Goal: Task Accomplishment & Management: Complete application form

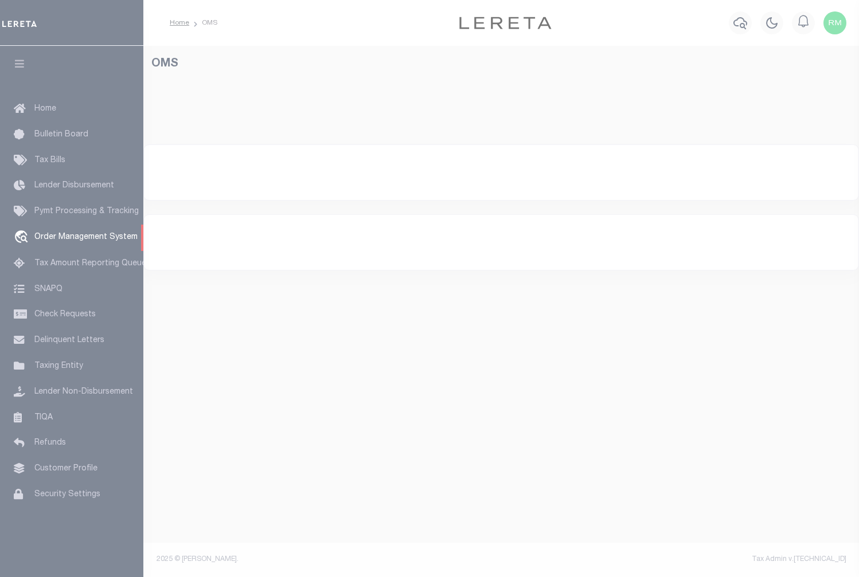
select select "200"
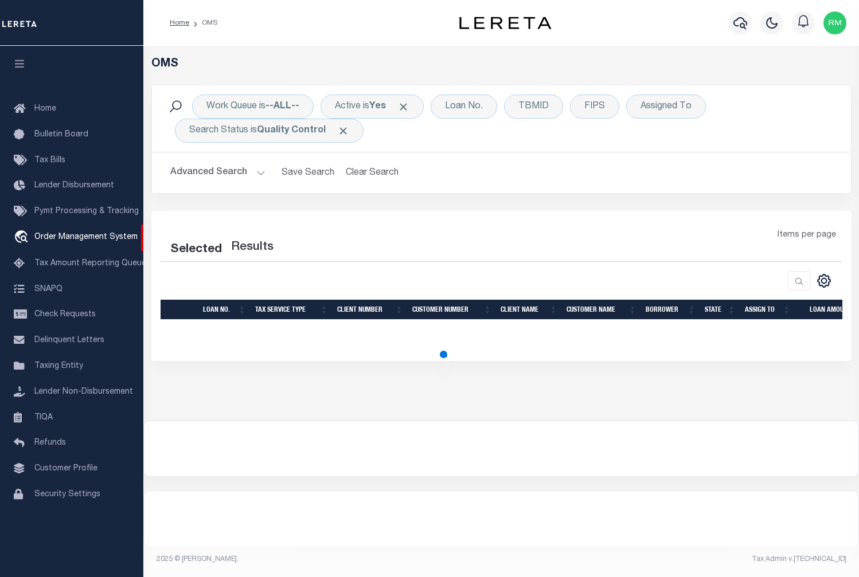
select select "200"
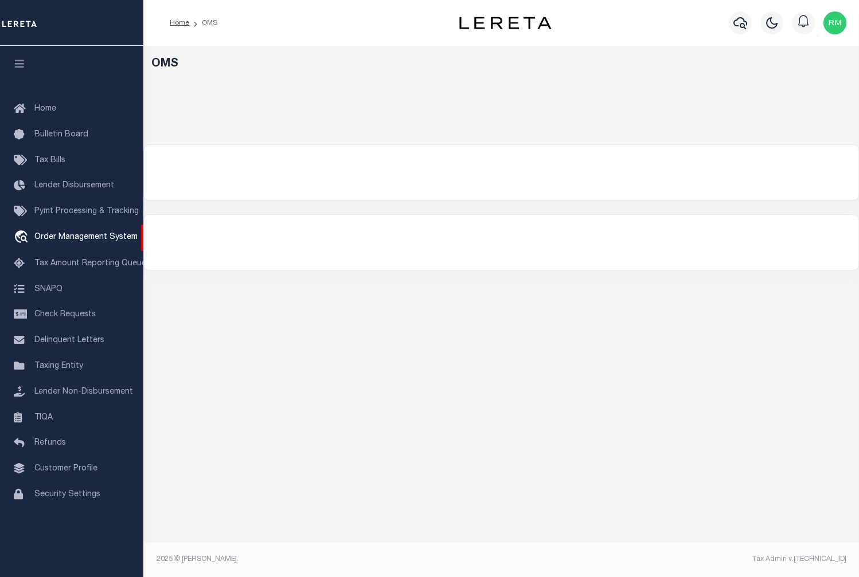
select select "200"
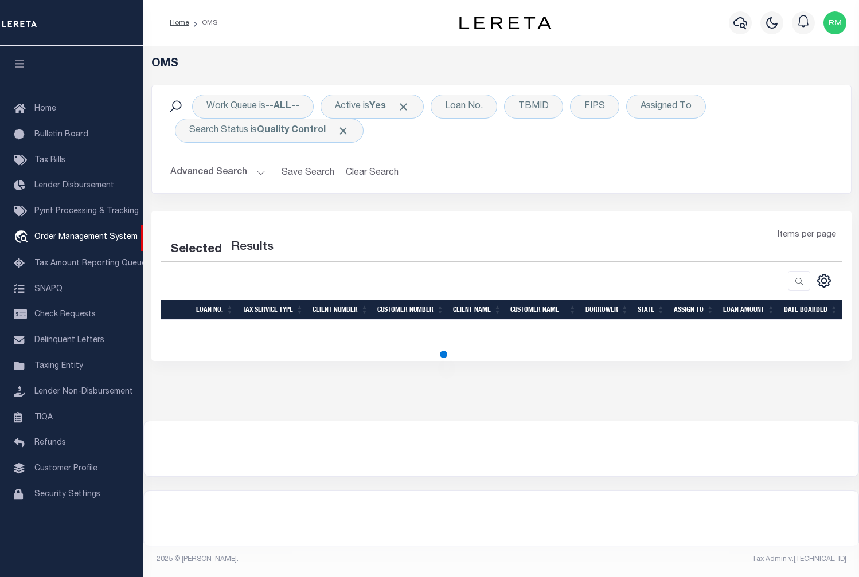
select select "200"
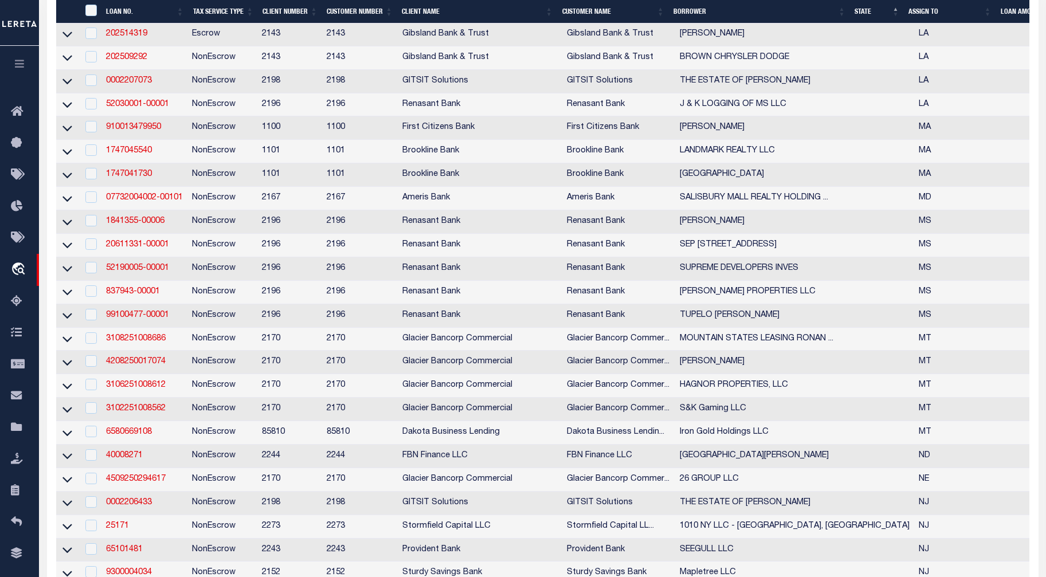
scroll to position [1068, 0]
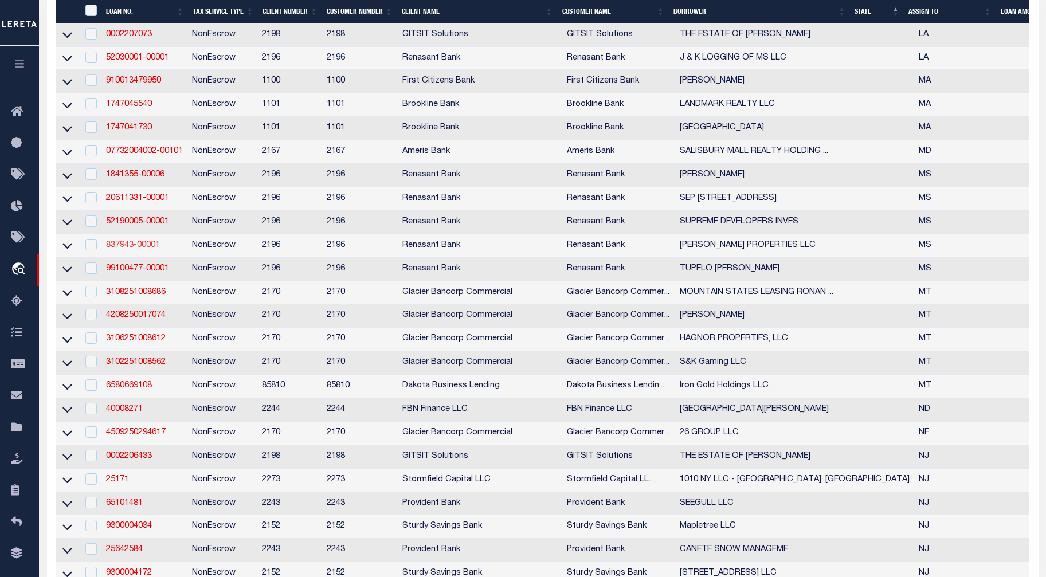
click at [153, 249] on link "837943-00001" at bounding box center [133, 245] width 54 height 8
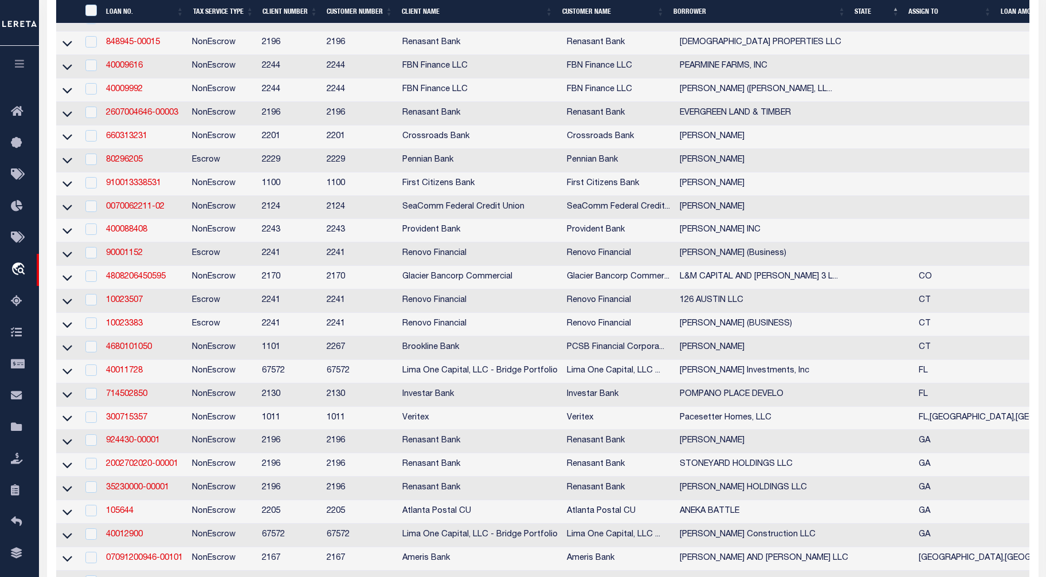
type input "837943-00001"
type input "[PERSON_NAME] PROPERTIES LLC"
select select
select select "100"
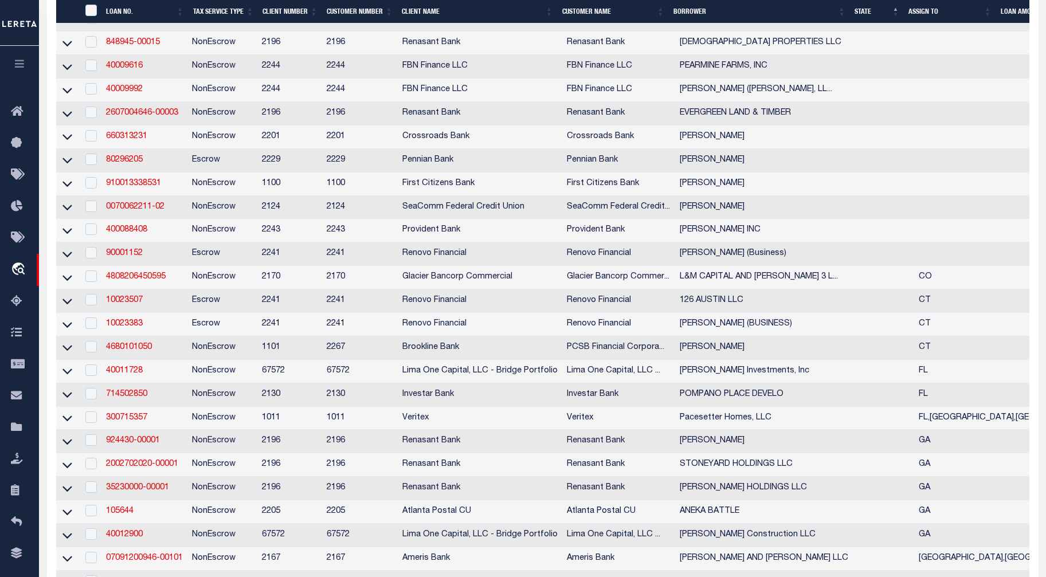
select select "NonEscrow"
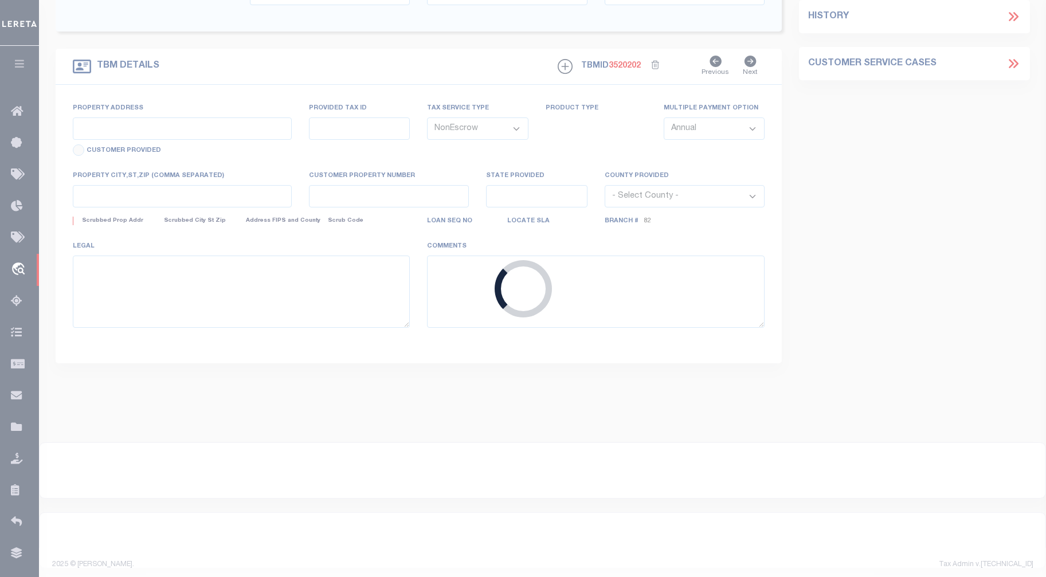
select select "164191"
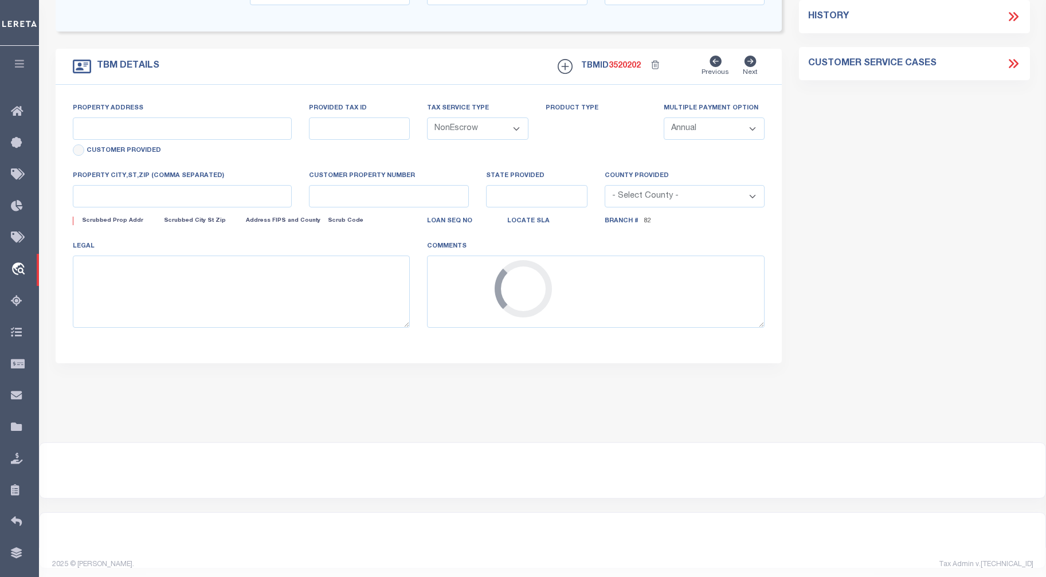
type input "3730 CARROLL DRIVE"
select select
type input "HORN LAKE MS 38637"
type input "MS"
select select
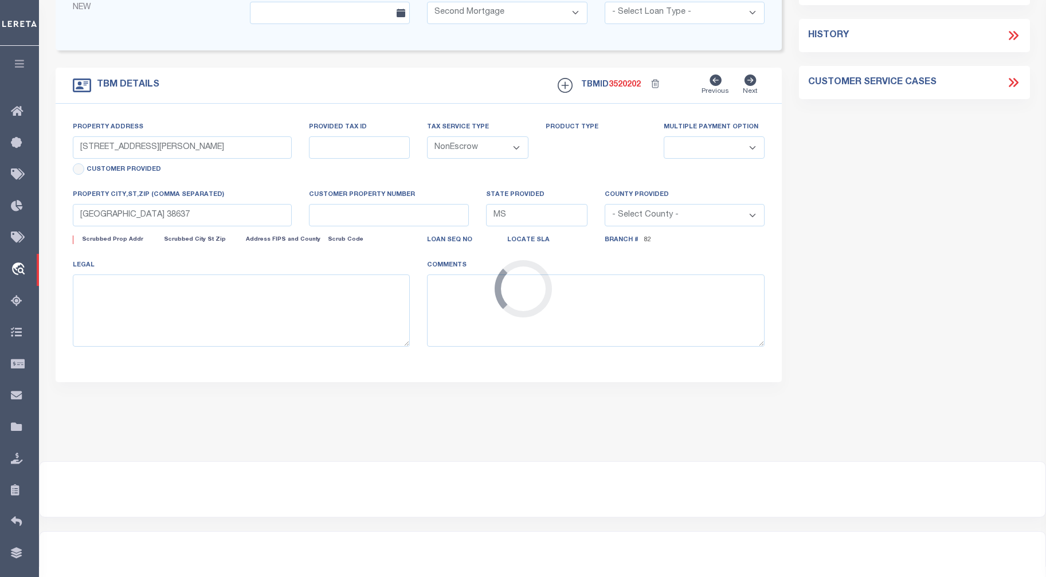
select select "16644"
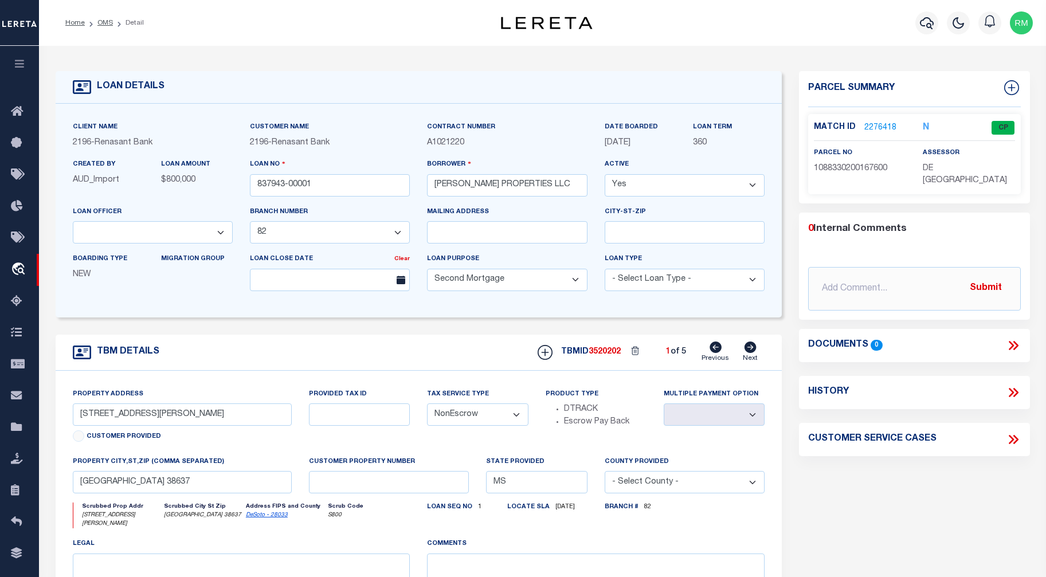
click at [858, 124] on icon "N" at bounding box center [926, 127] width 6 height 9
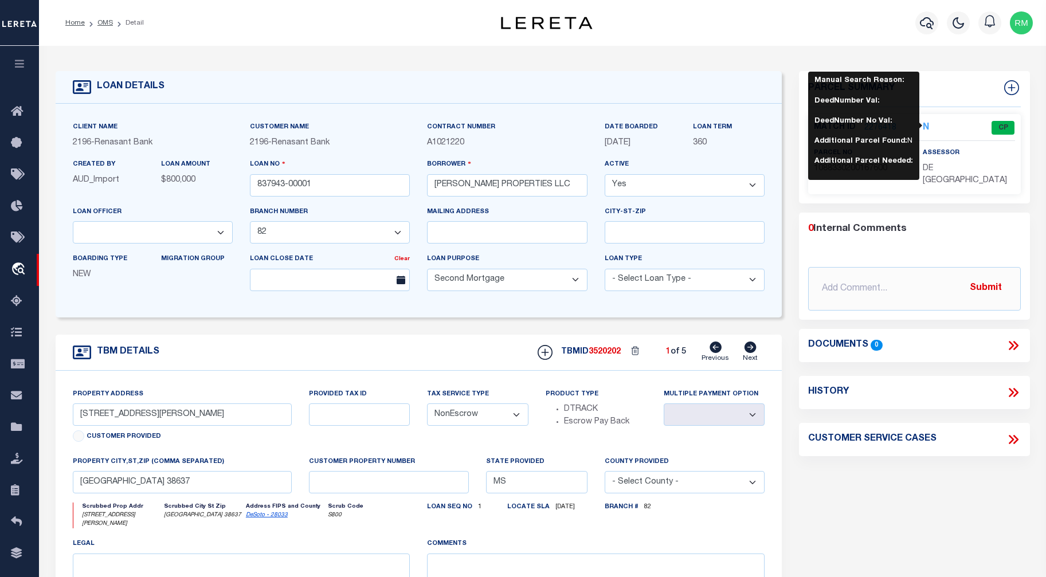
click at [858, 53] on div "LOAN DETAILS Client Name 2196" at bounding box center [542, 393] width 1007 height 695
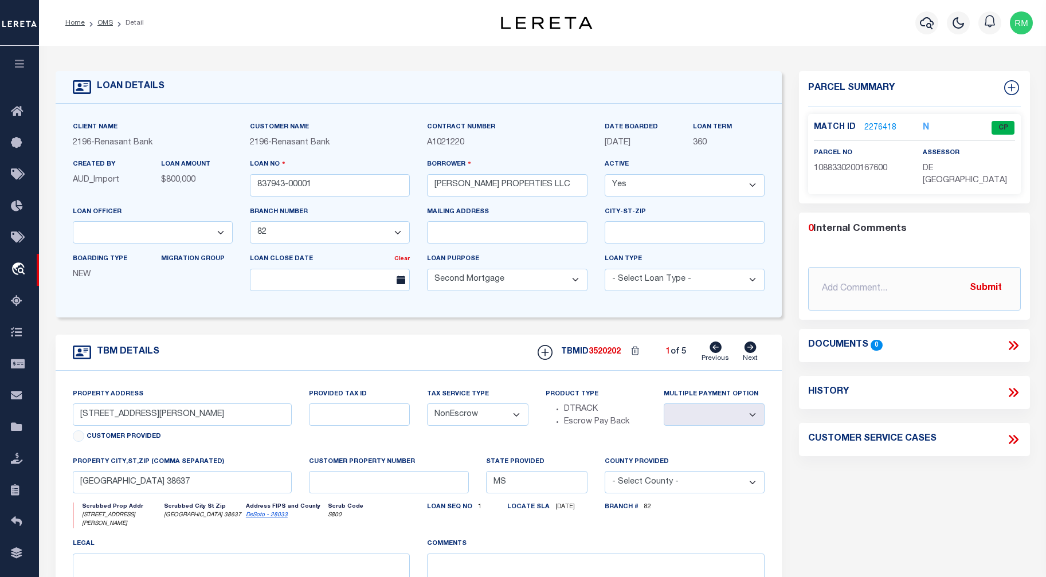
click at [858, 122] on link "2276418" at bounding box center [881, 128] width 32 height 12
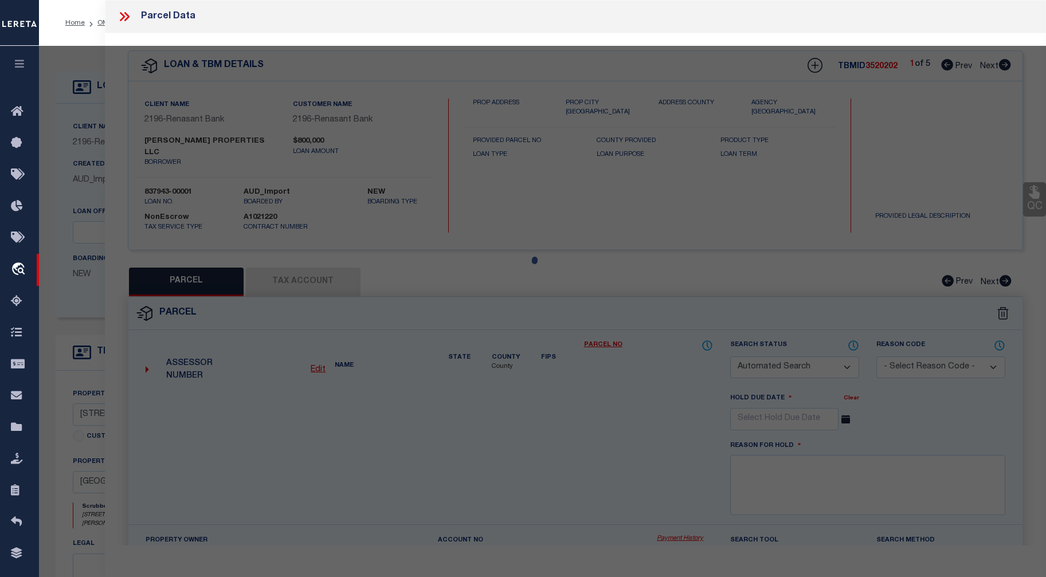
checkbox input "false"
select select "CP"
type input "[PERSON_NAME] PROPERTIES LLC"
select select "ATL"
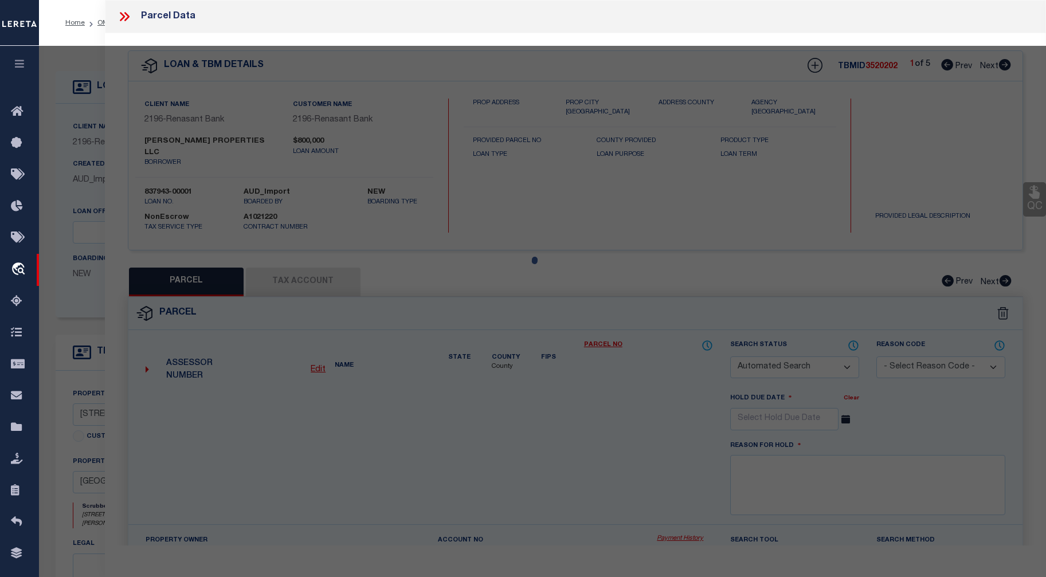
select select "ADD"
type input "3730 CARROLL DR"
checkbox input "false"
type input "HORN LAKE, MS 38637"
type textarea "DESOTO VILLAGE SD SEC. C LOT 1676"
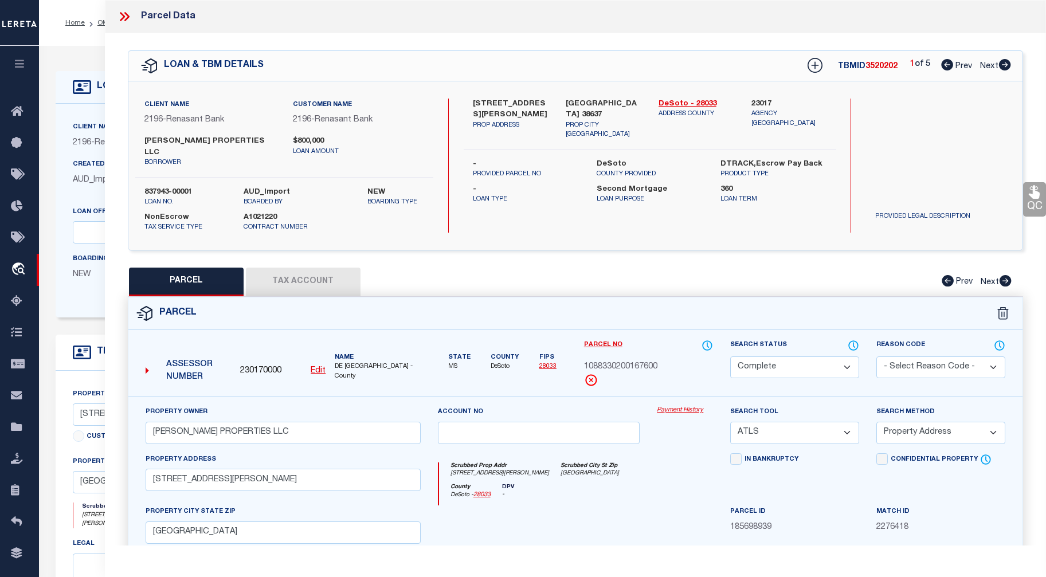
click at [298, 276] on button "Tax Account" at bounding box center [303, 282] width 115 height 29
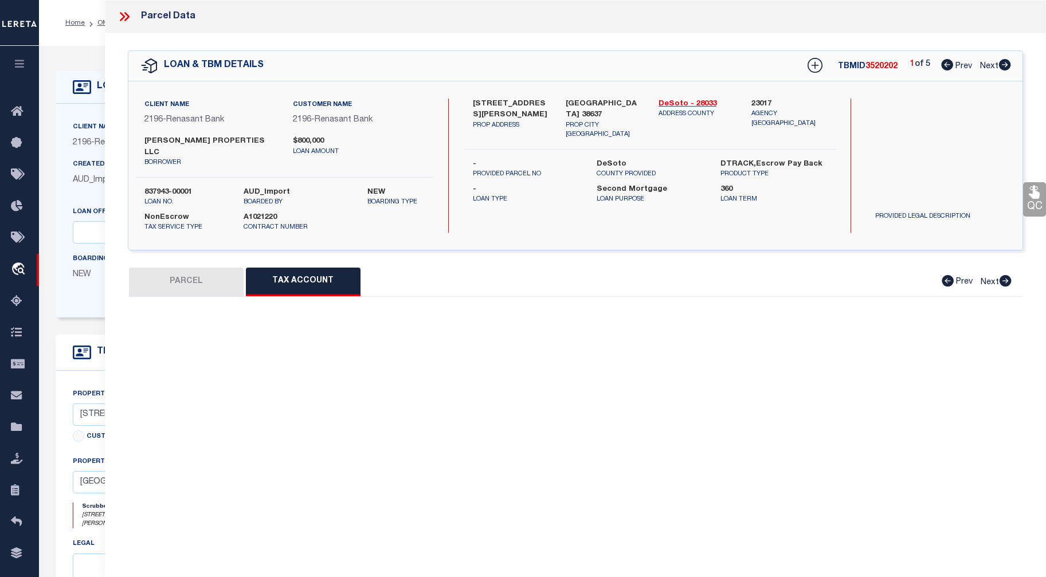
select select "100"
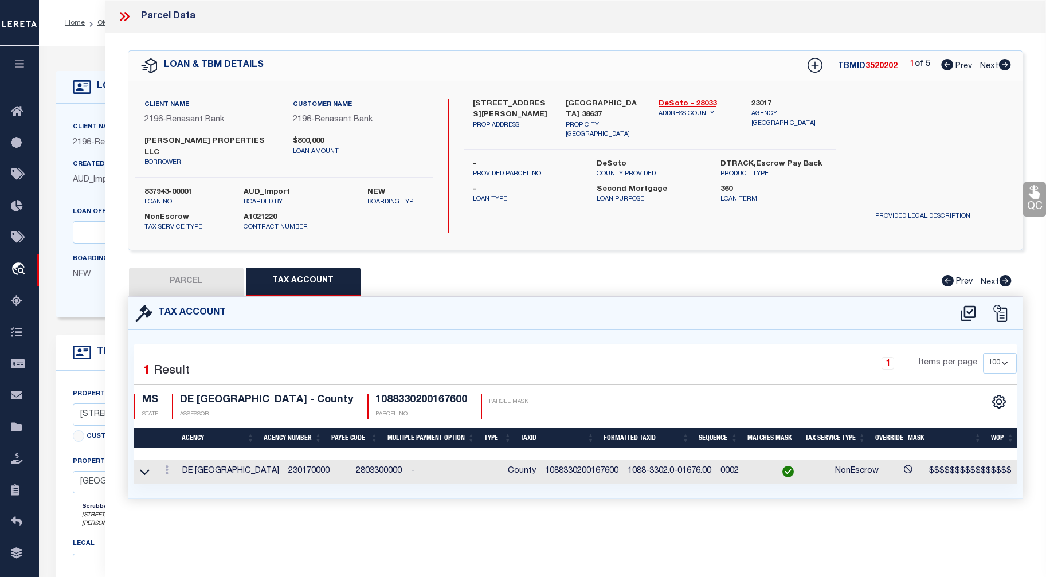
click at [178, 272] on button "PARCEL" at bounding box center [186, 282] width 115 height 29
select select "AS"
select select
checkbox input "false"
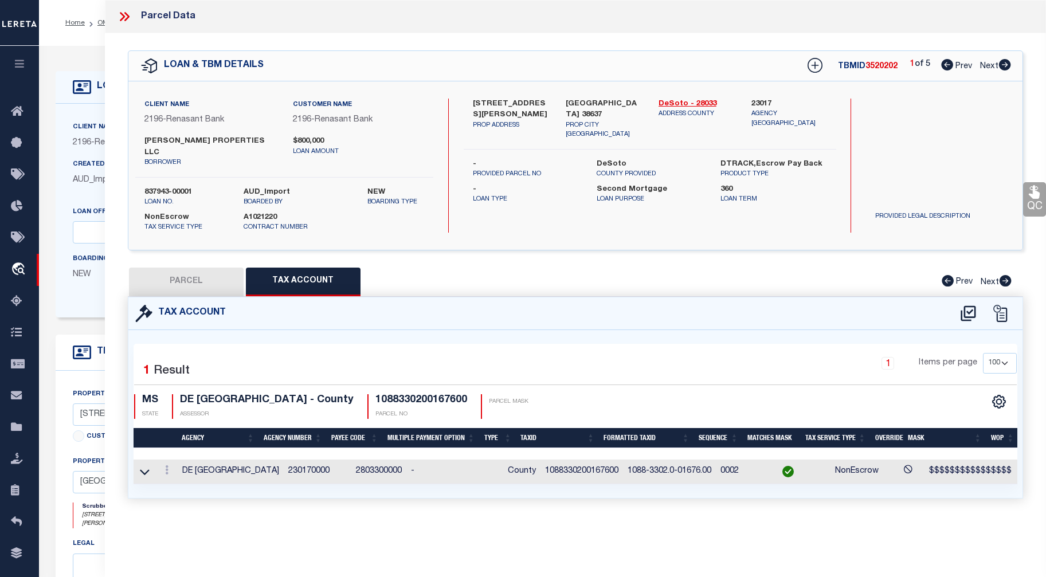
checkbox input "false"
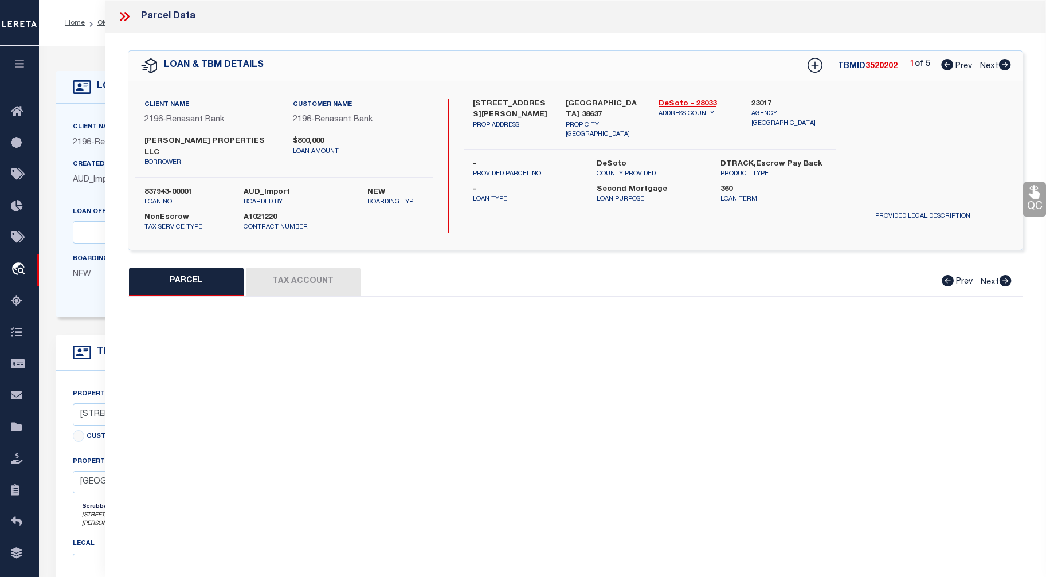
select select "CP"
type input "[PERSON_NAME] PROPERTIES LLC"
select select "ATL"
select select "ADD"
type input "3730 CARROLL DR"
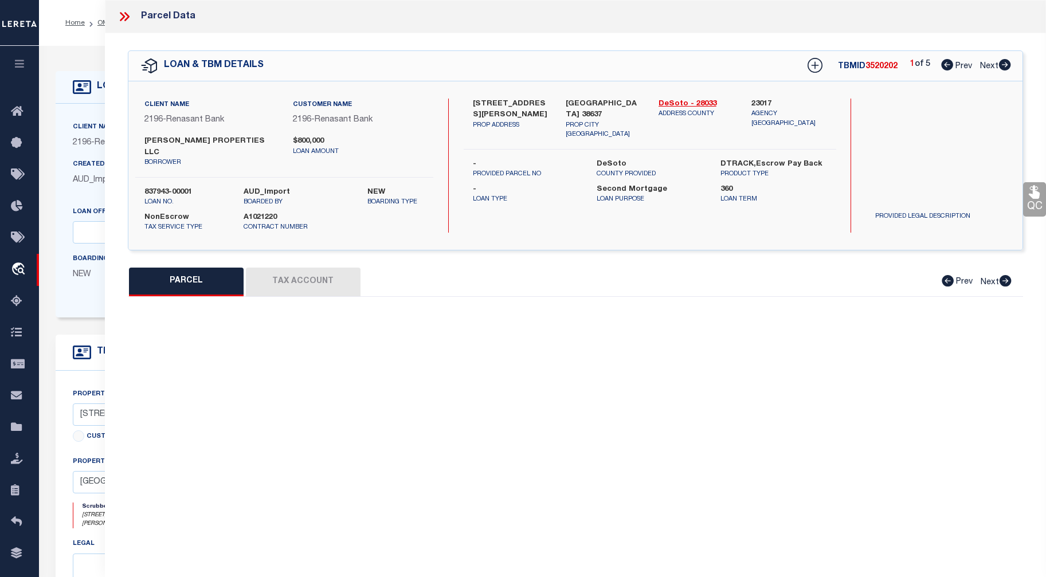
checkbox input "false"
type input "HORN LAKE, MS 38637"
type textarea "DESOTO VILLAGE SD SEC. C LOT 1676"
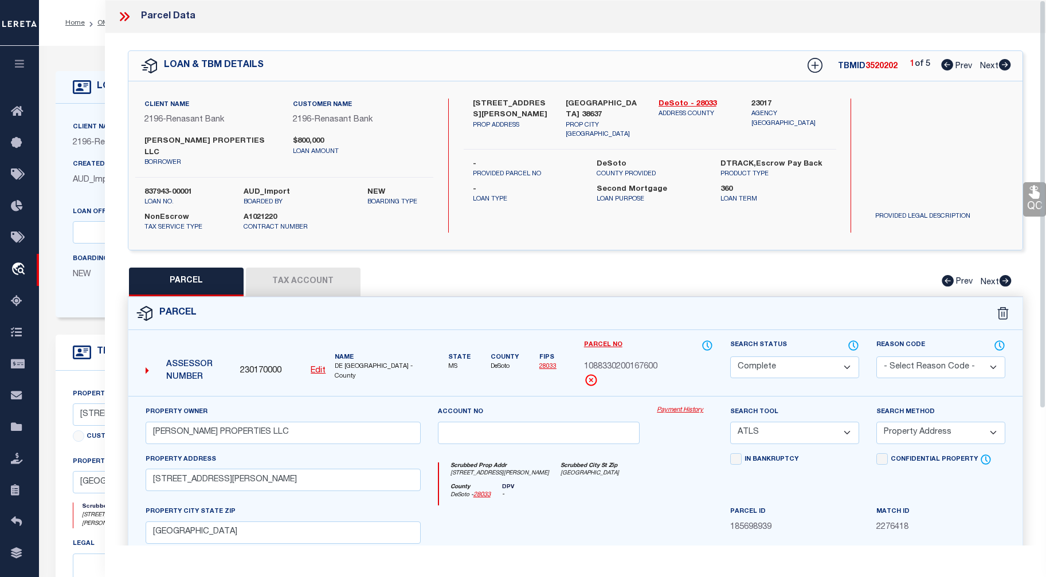
click at [858, 64] on icon at bounding box center [1005, 64] width 12 height 11
select select "AS"
select select
checkbox input "false"
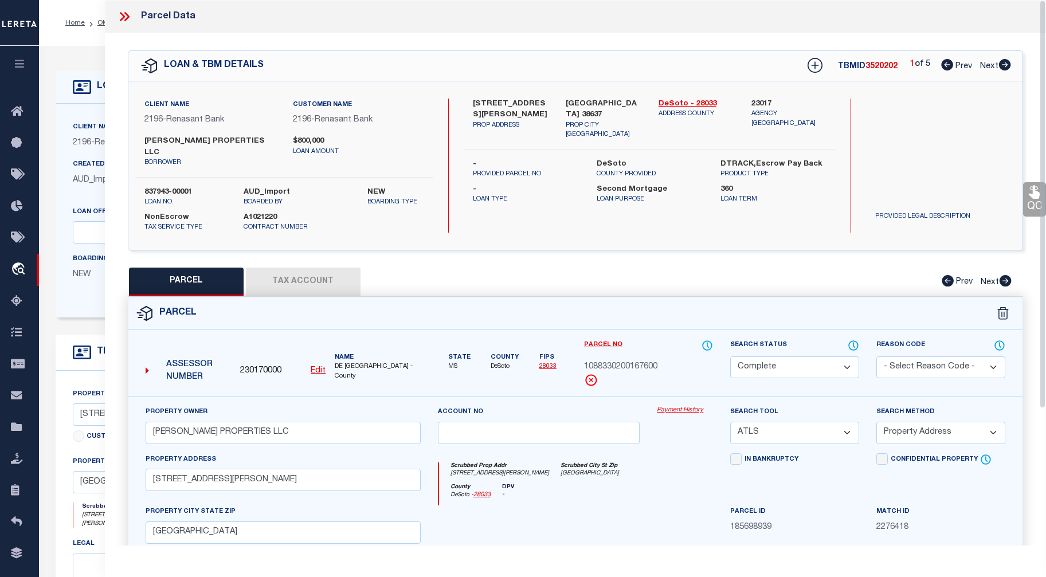
checkbox input "false"
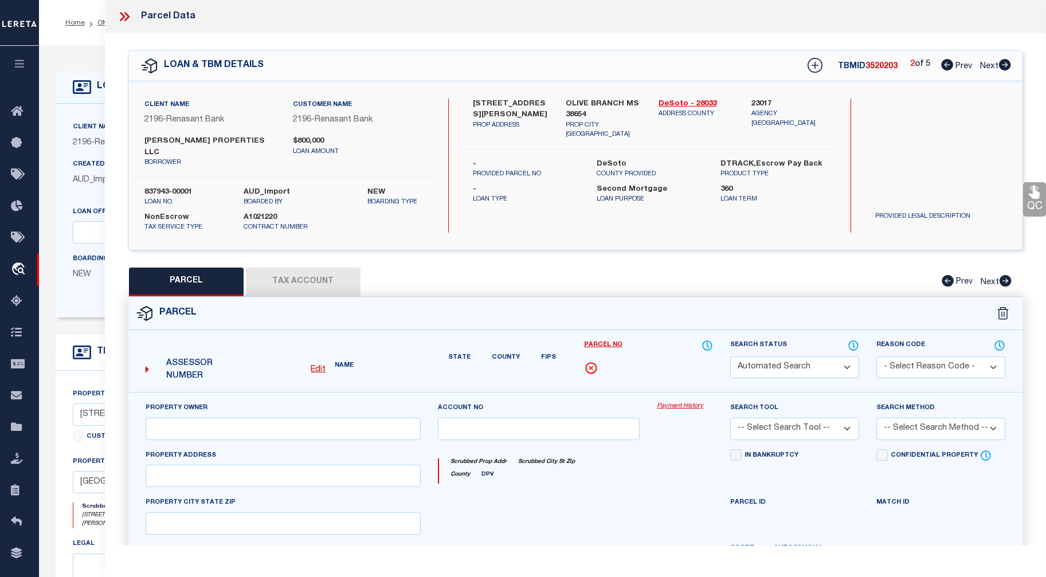
select select "CP"
type input "[PERSON_NAME] PROPERTIES LLC"
select select "ATL"
select select "ADD"
type input "4650 DUPREE RD"
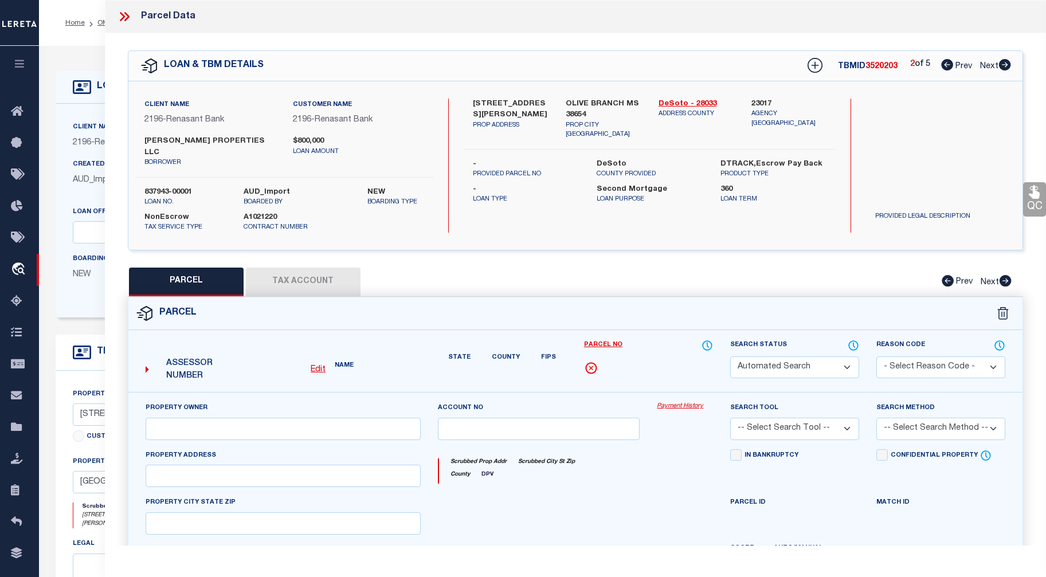
checkbox input "false"
type input "OLIVE BRANCH, MS 38654"
type textarea "CHATEAU RIDGE SD LOT 229"
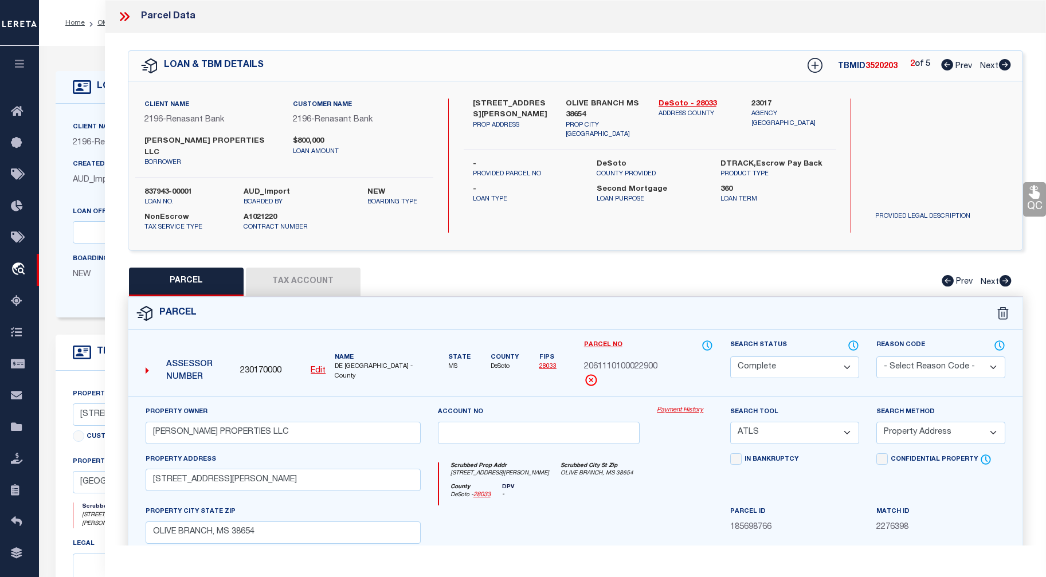
click at [120, 15] on icon at bounding box center [124, 16] width 15 height 15
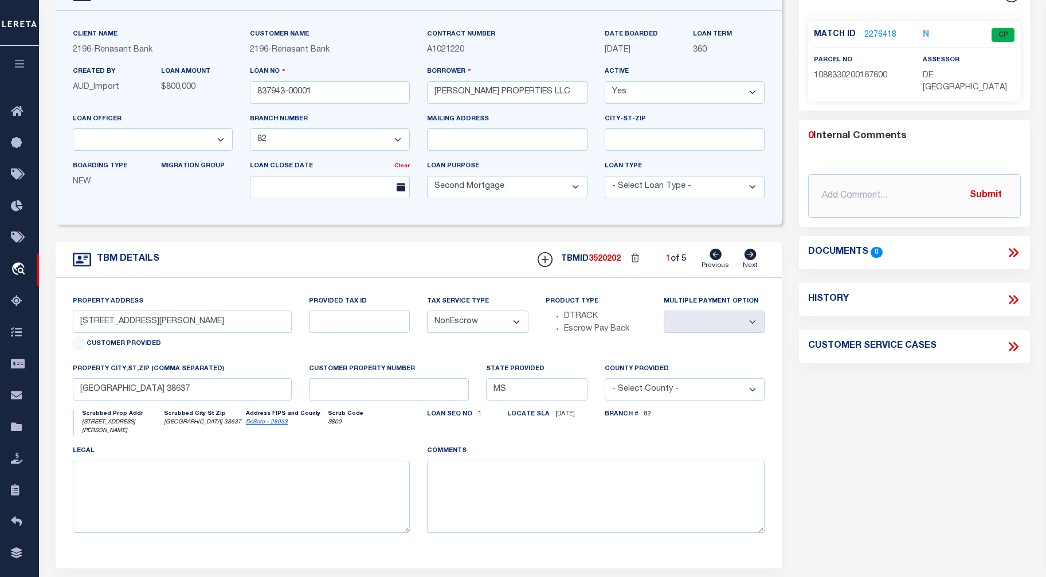
scroll to position [83, 0]
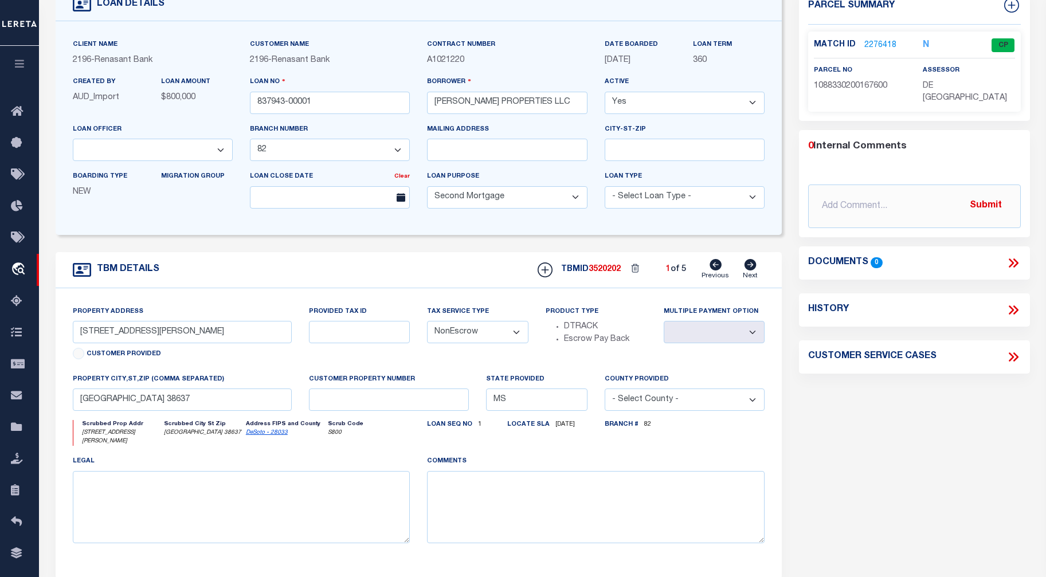
click at [749, 267] on icon at bounding box center [750, 264] width 13 height 11
type input "4650 DUPREE ROAD"
select select
type input "OLIVE BRANCH MS 38654"
select select
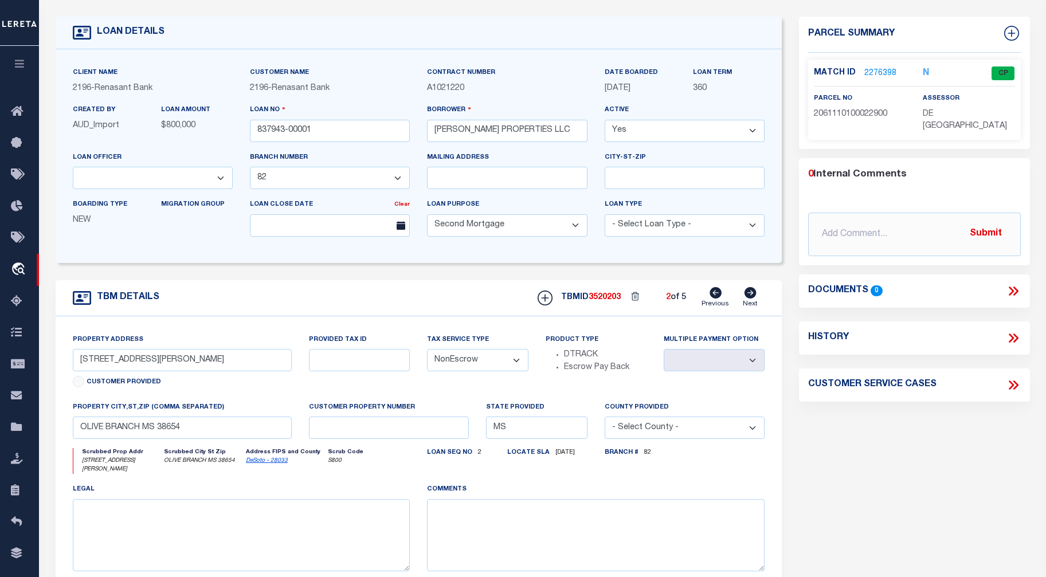
scroll to position [58, 0]
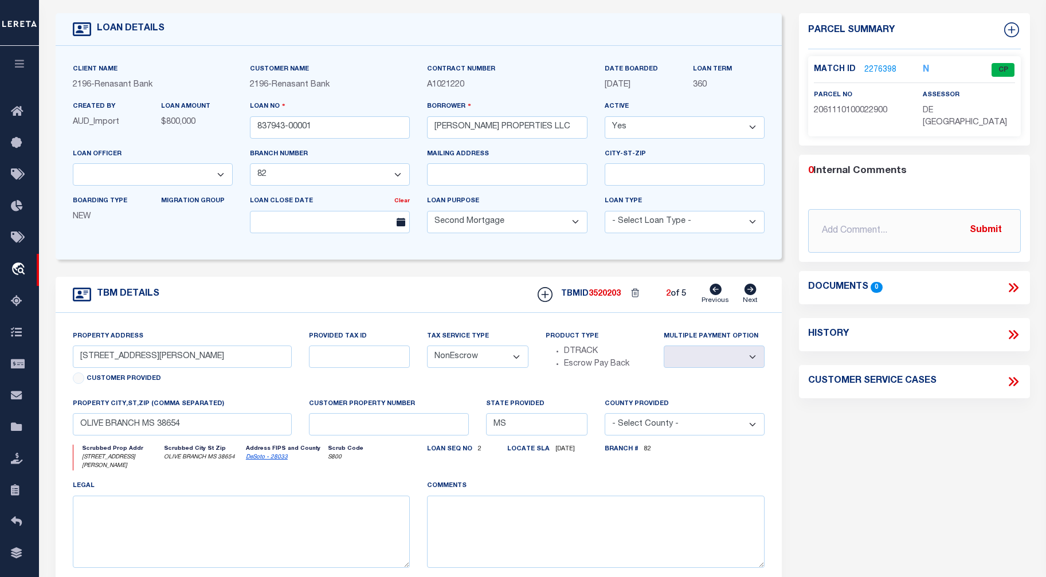
click at [858, 72] on link "2276398" at bounding box center [881, 70] width 32 height 12
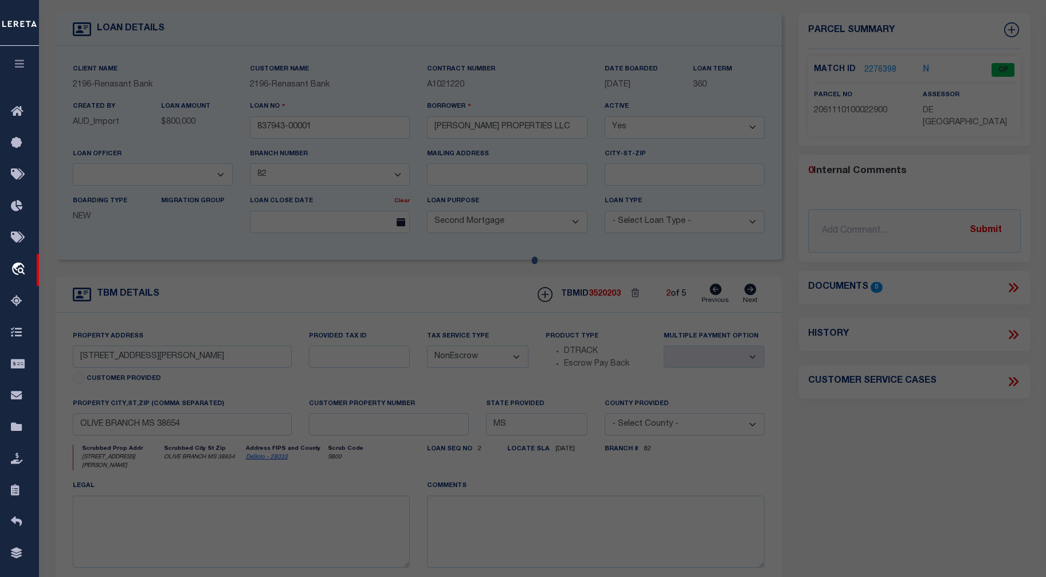
select select "AS"
select select
checkbox input "false"
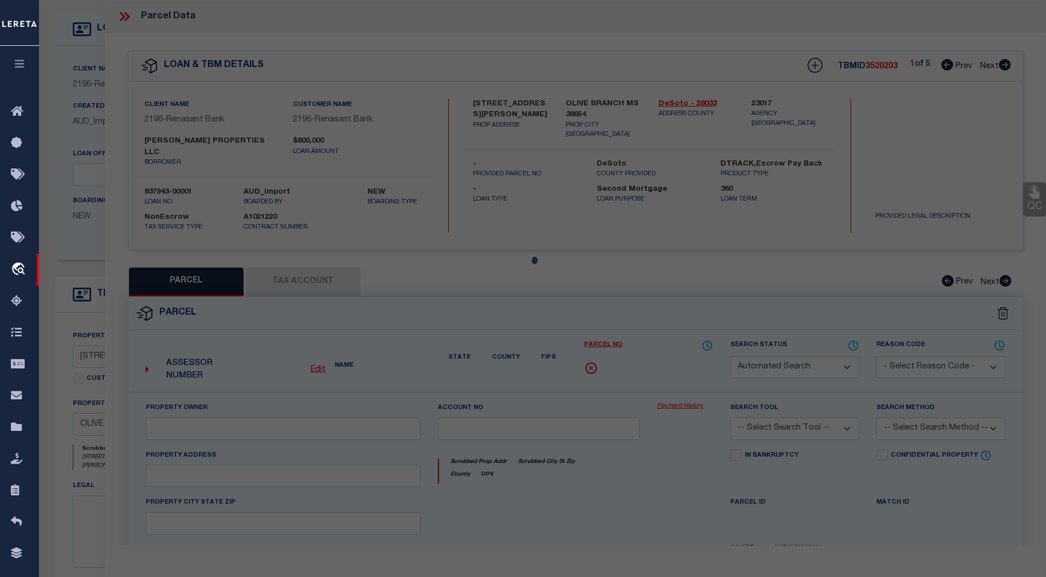
select select "CP"
type input "[PERSON_NAME] PROPERTIES LLC"
select select "ATL"
select select "ADD"
type input "4650 DUPREE RD"
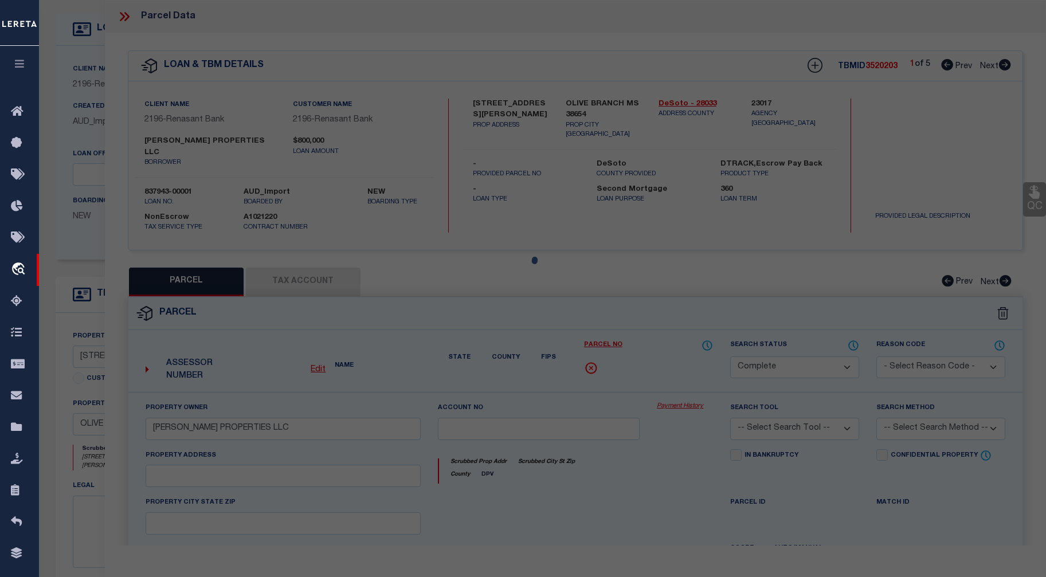
checkbox input "false"
type input "OLIVE BRANCH, MS 38654"
type textarea "CHATEAU RIDGE SD LOT 229"
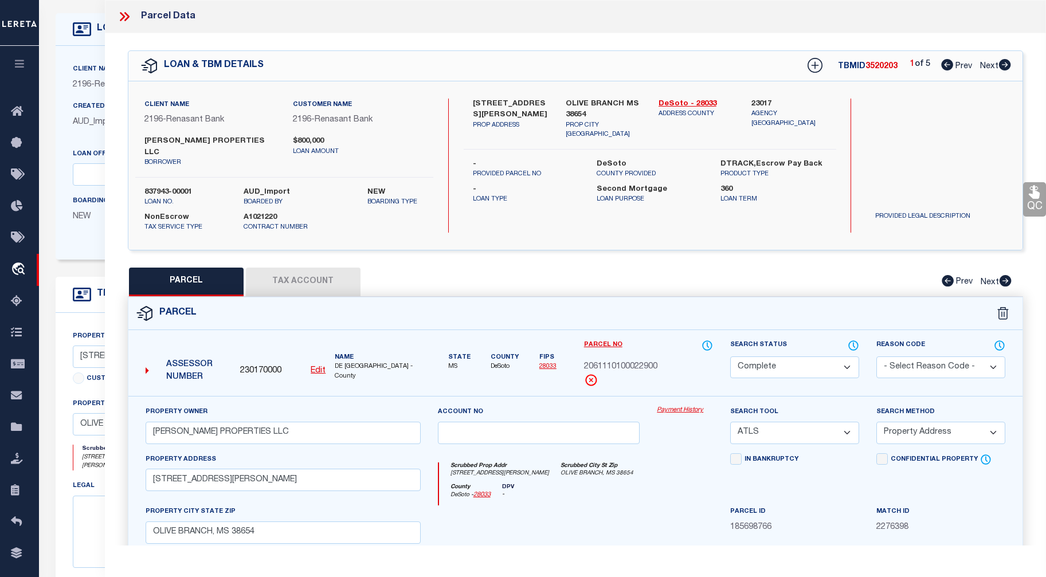
click at [858, 66] on icon at bounding box center [1005, 64] width 13 height 11
select select "AS"
select select
checkbox input "false"
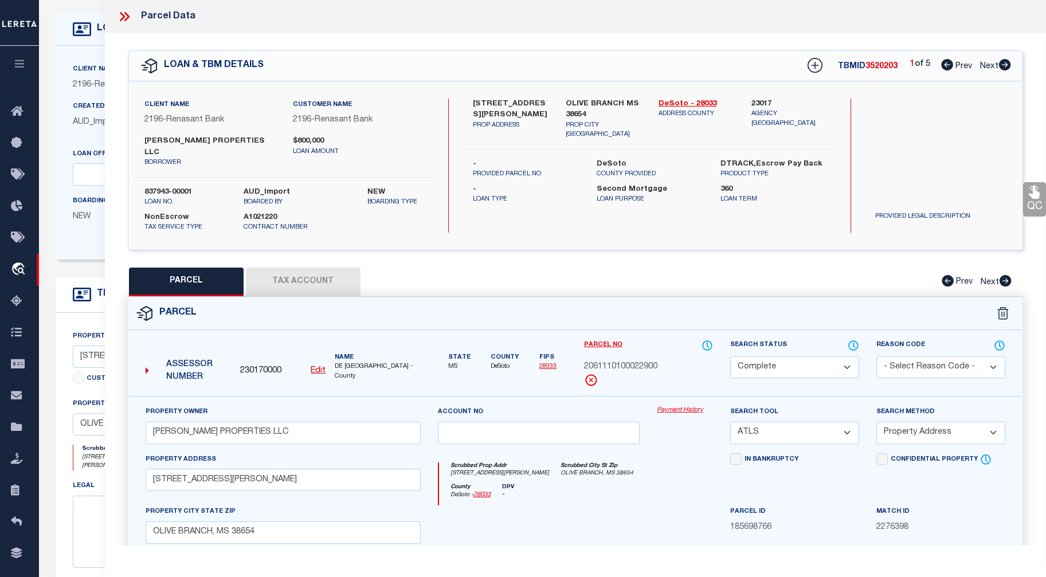
checkbox input "false"
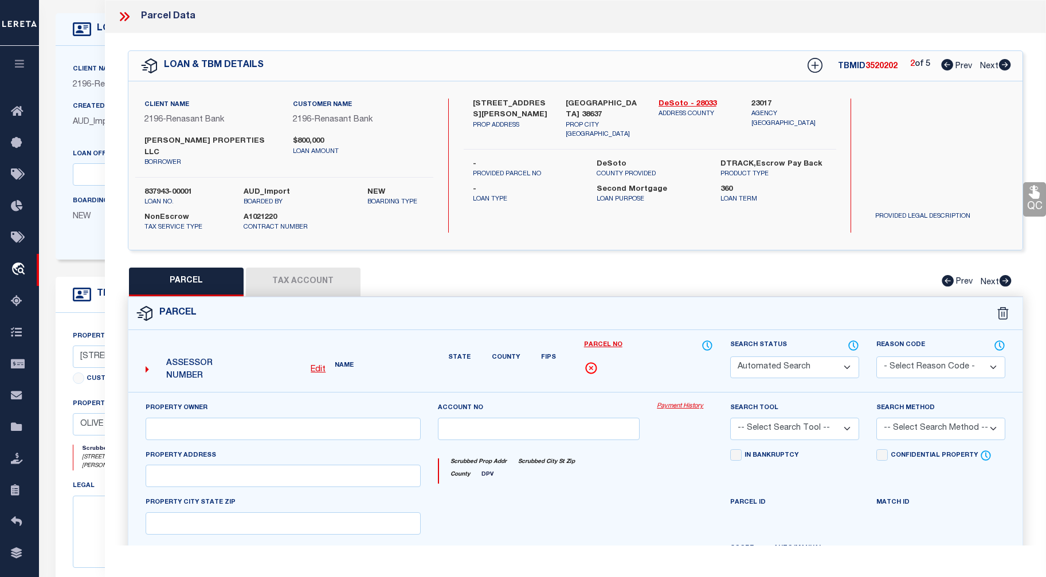
select select "CP"
type input "[PERSON_NAME] PROPERTIES LLC"
select select "ATL"
select select "ADD"
type input "3730 CARROLL DR"
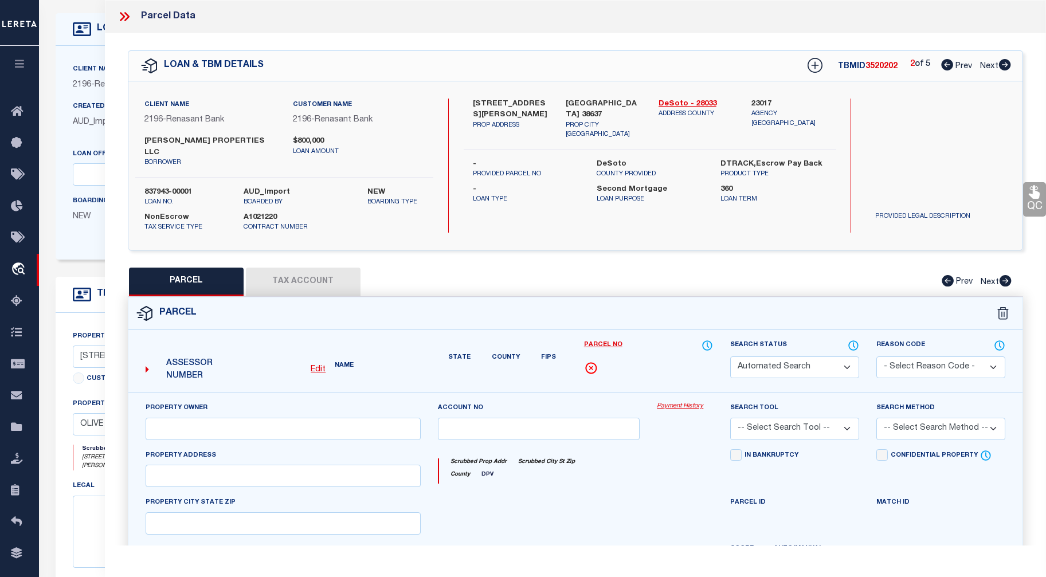
checkbox input "false"
type input "HORN LAKE, MS 38637"
type textarea "DESOTO VILLAGE SD SEC. C LOT 1676"
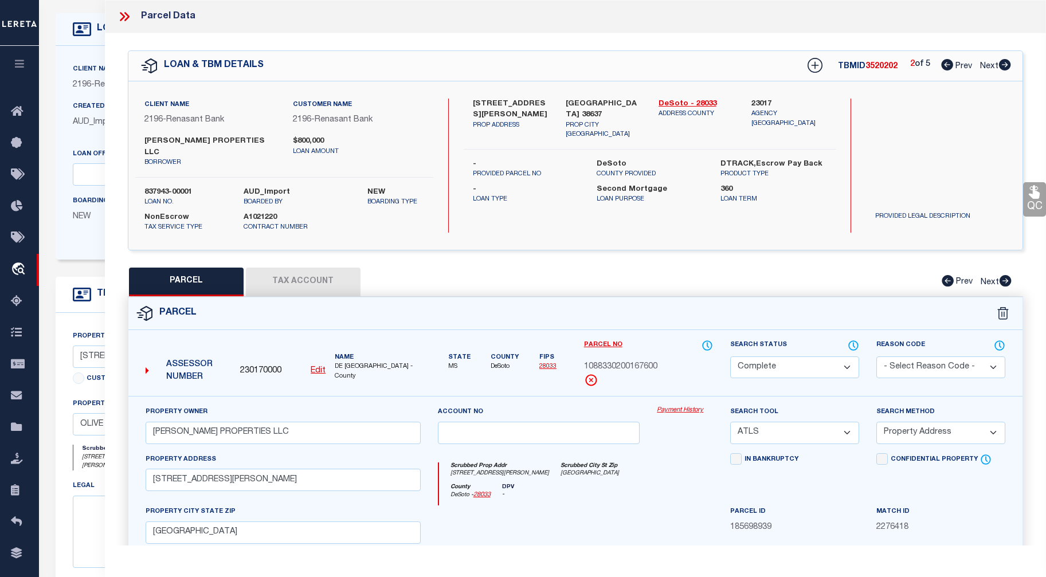
click at [858, 66] on icon at bounding box center [1005, 64] width 13 height 11
select select "AS"
select select
checkbox input "false"
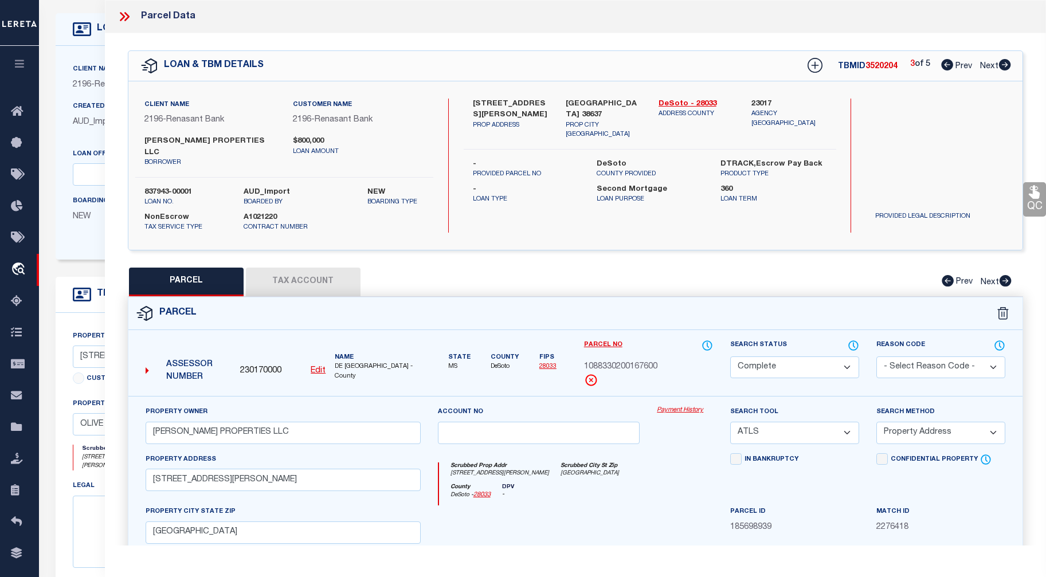
checkbox input "false"
select select "CP"
type input "[PERSON_NAME] PROPERTIES LLC"
select select "AGW"
select select "ADD"
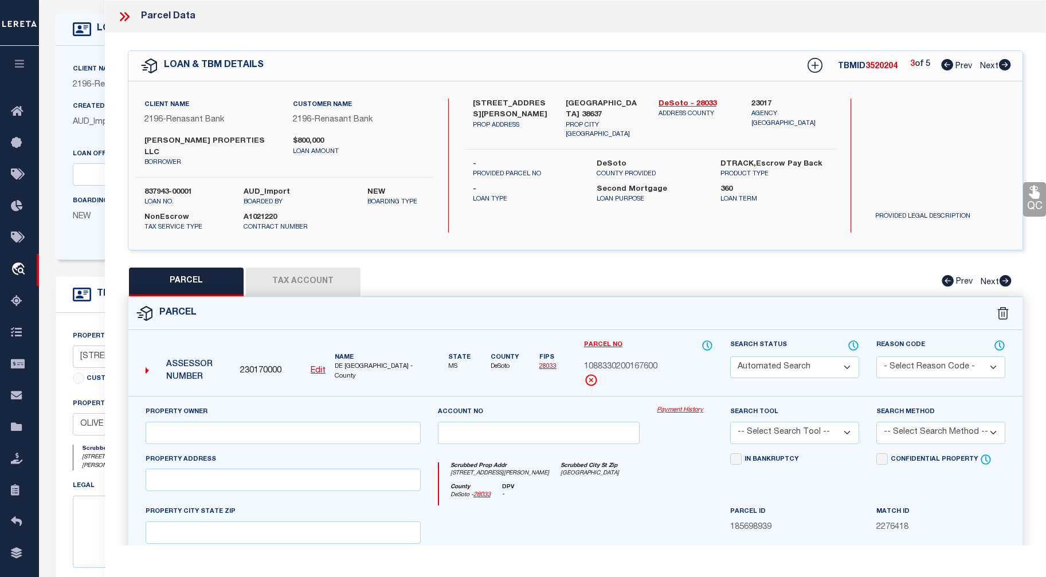
type input "6370 WALNUT GROVE RD"
type textarea "DESOTO VILLAGE SD SEC. F LOT 2262"
click at [858, 64] on icon at bounding box center [1005, 64] width 13 height 11
select select "AS"
select select
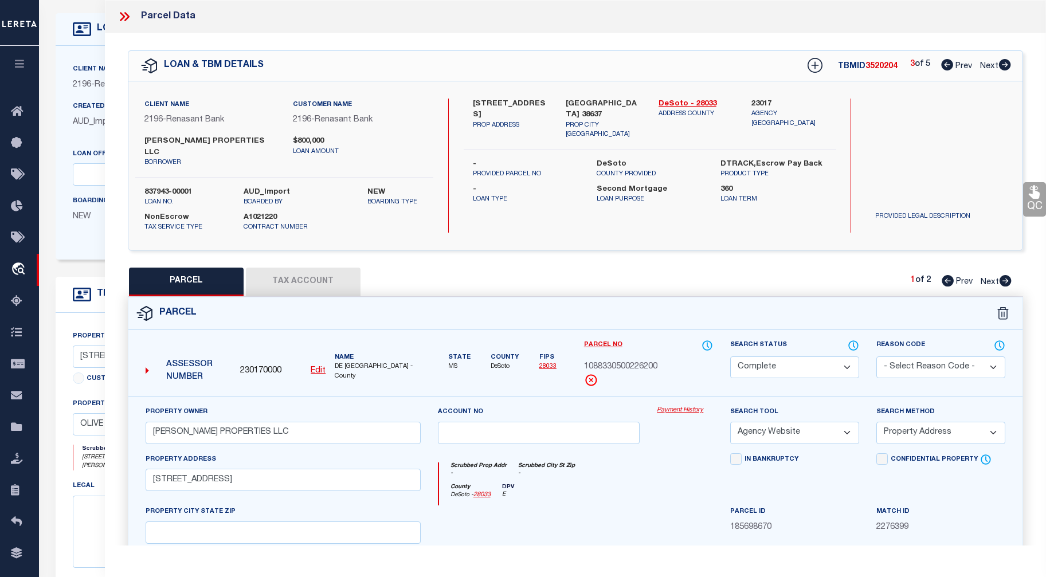
select select
checkbox input "false"
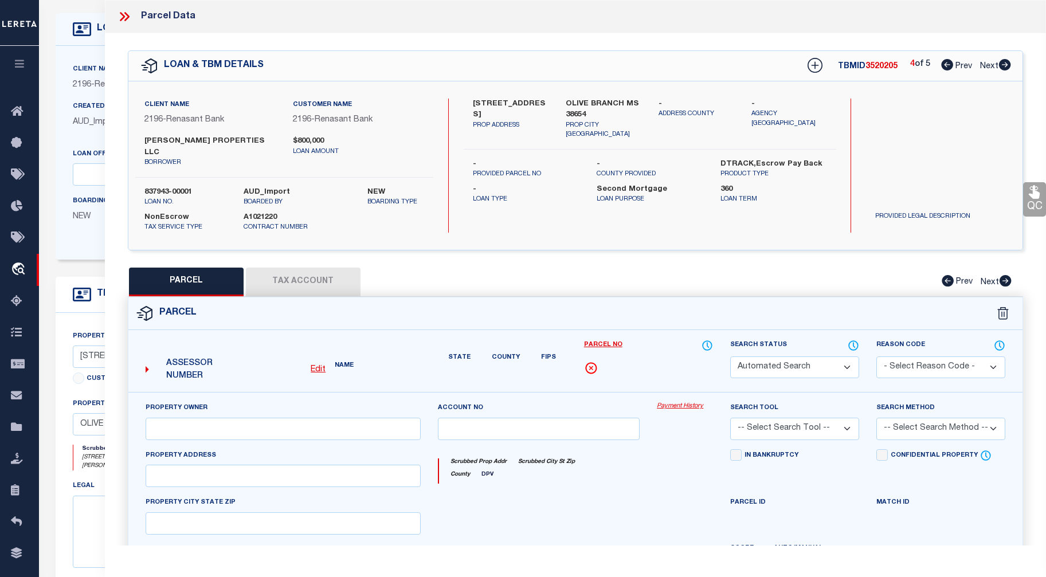
select select "QC"
type input "[PERSON_NAME] PROPERTIES LLC"
select select "AGW"
select select "ADD"
type input "6650 EDMONTON ST W"
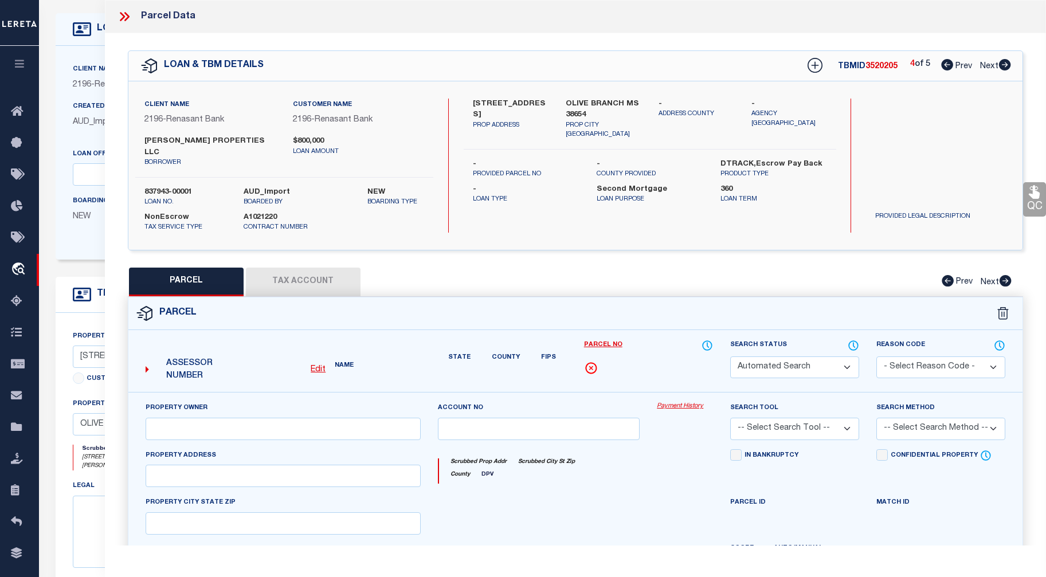
type textarea "FAIRFIELD MEADOWS SEC C LOT 162"
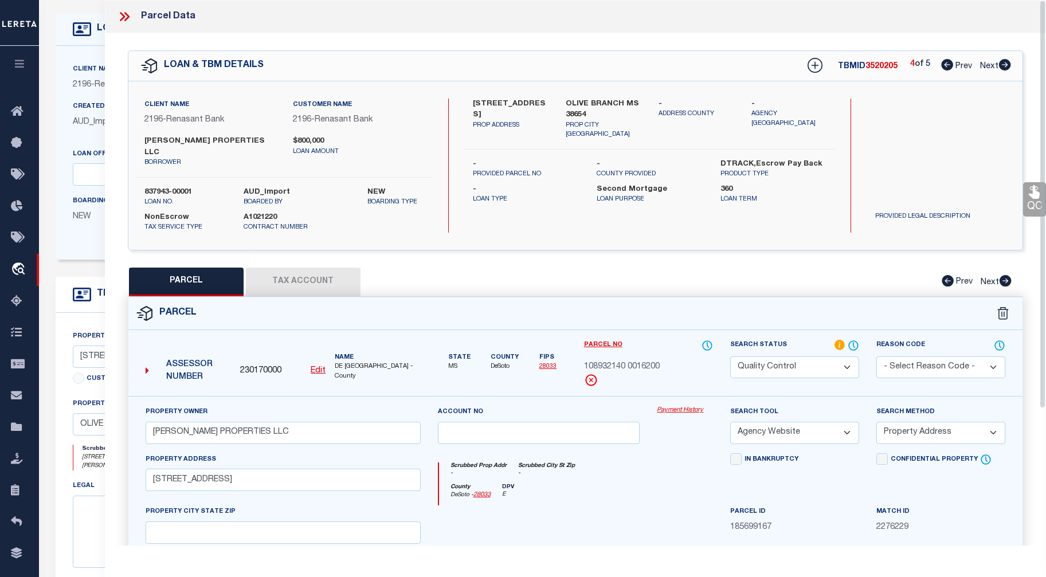
click at [858, 63] on icon at bounding box center [947, 64] width 12 height 11
select select "AS"
select select
checkbox input "false"
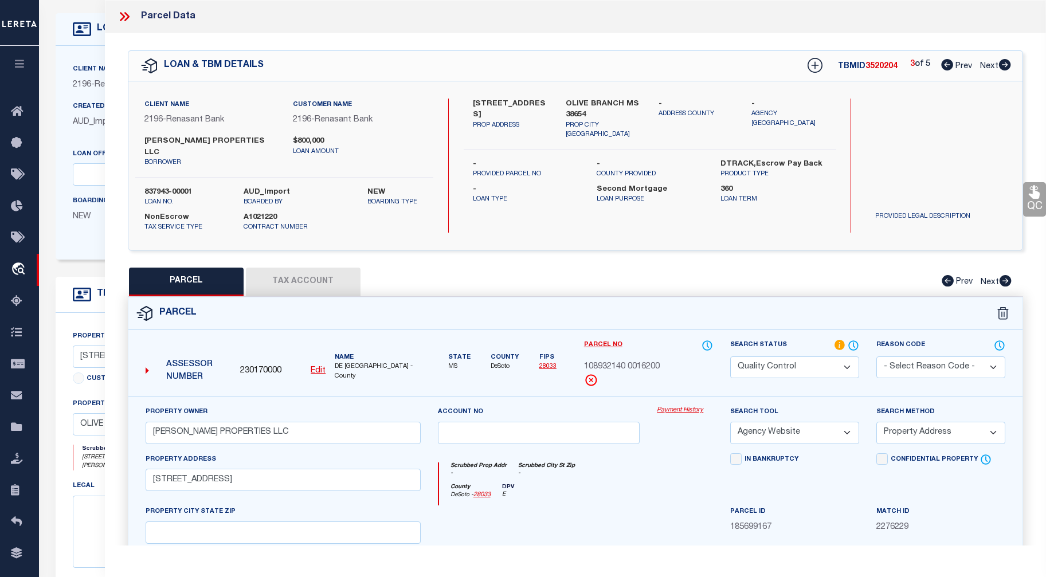
checkbox input "false"
select select "CP"
type input "[PERSON_NAME] PROPERTIES LLC"
select select "AGW"
select select "ADD"
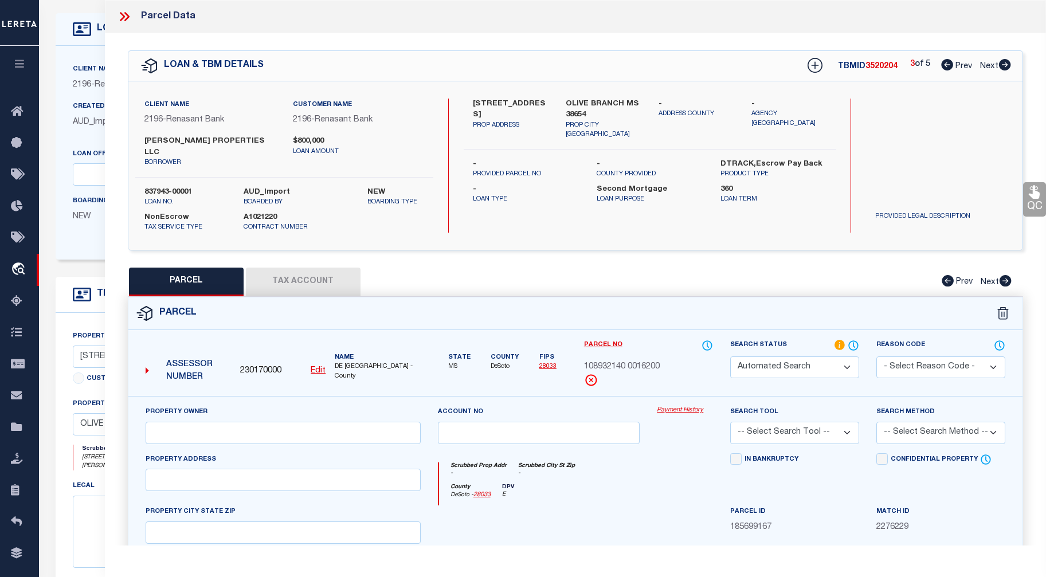
type input "6370 WALNUT GROVE RD"
type textarea "DESOTO VILLAGE SD SEC. F LOT 2262"
click at [858, 64] on icon at bounding box center [947, 64] width 12 height 11
select select "AS"
select select
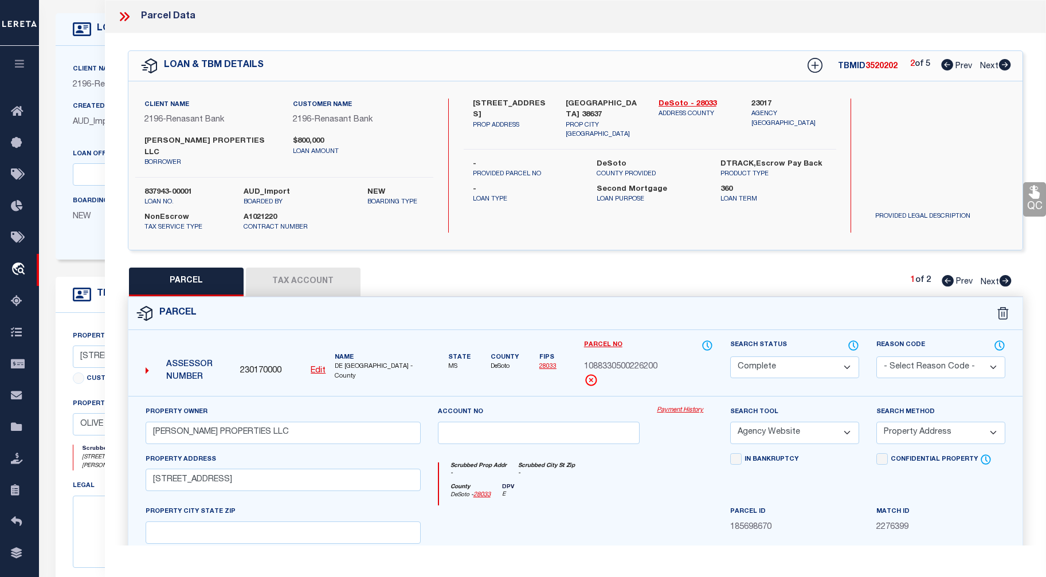
select select
checkbox input "false"
select select "CP"
type input "[PERSON_NAME] PROPERTIES LLC"
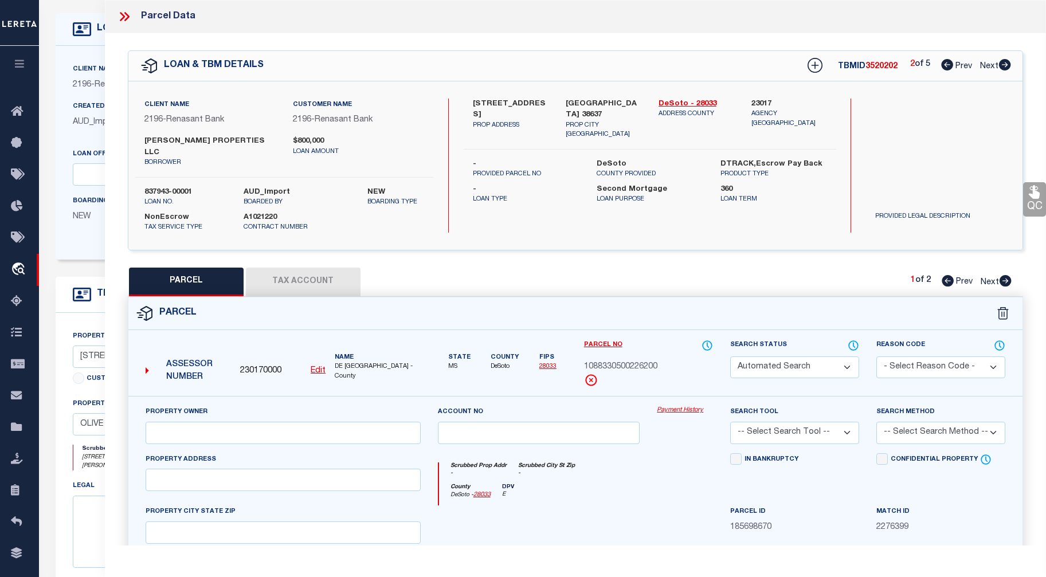
select select "ATL"
select select "ADD"
type input "3730 CARROLL DR"
checkbox input "false"
type input "HORN LAKE, MS 38637"
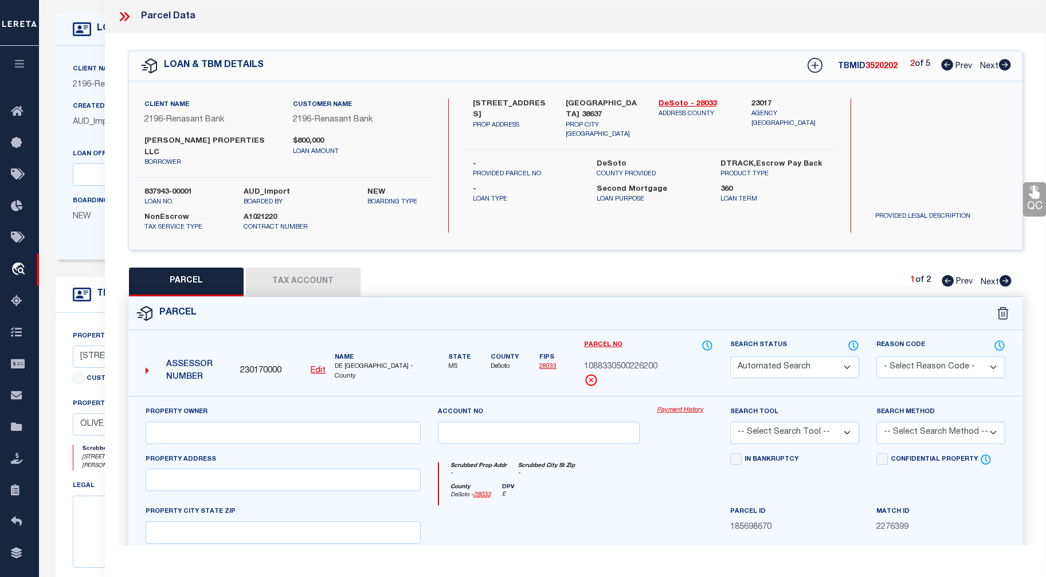
type textarea "DESOTO VILLAGE SD SEC. C LOT 1676"
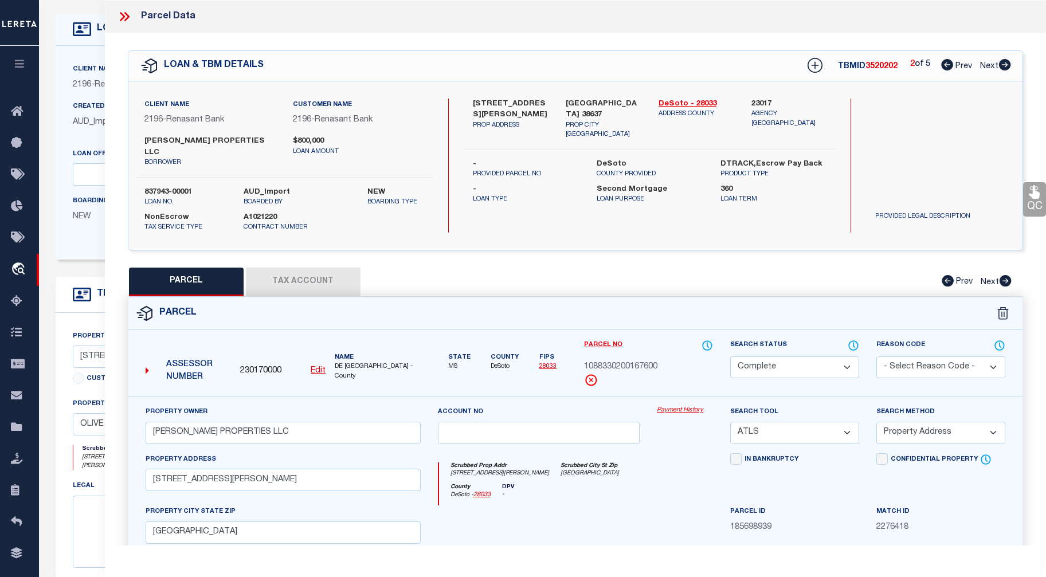
click at [858, 64] on icon at bounding box center [947, 64] width 12 height 11
select select "AS"
select select
checkbox input "false"
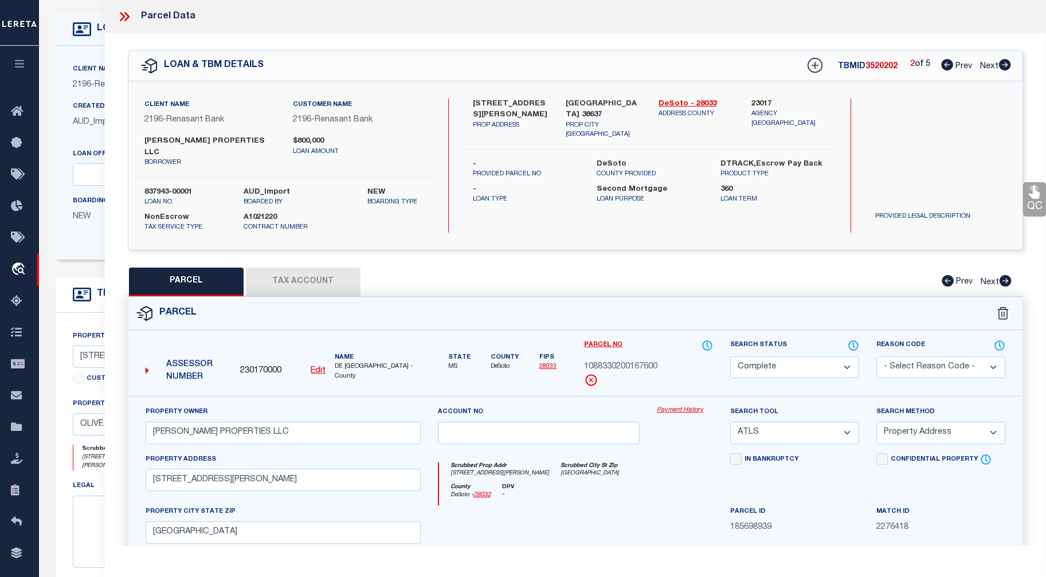
checkbox input "false"
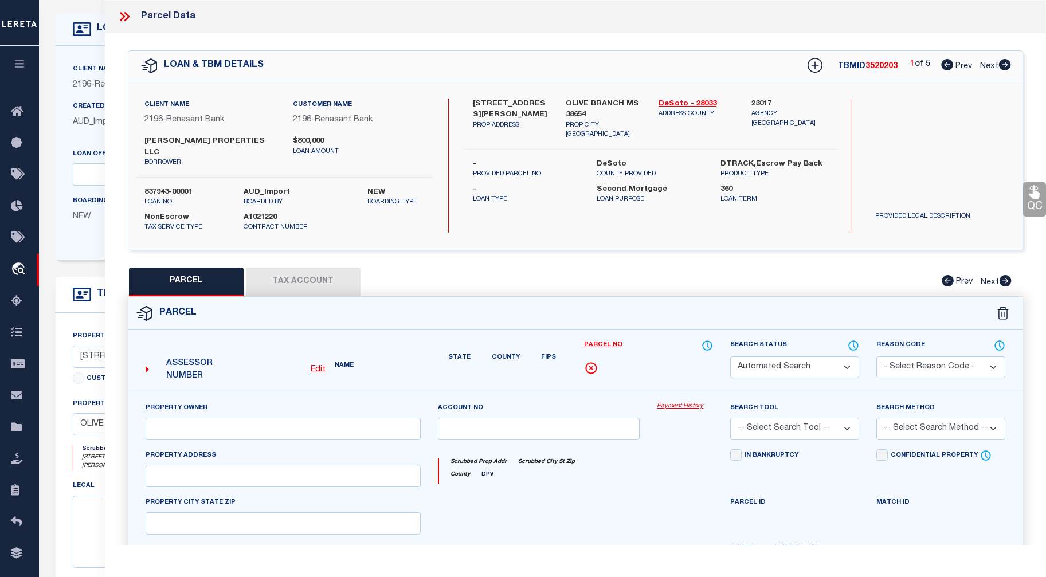
select select "CP"
type input "[PERSON_NAME] PROPERTIES LLC"
select select "ATL"
select select "ADD"
type input "4650 DUPREE RD"
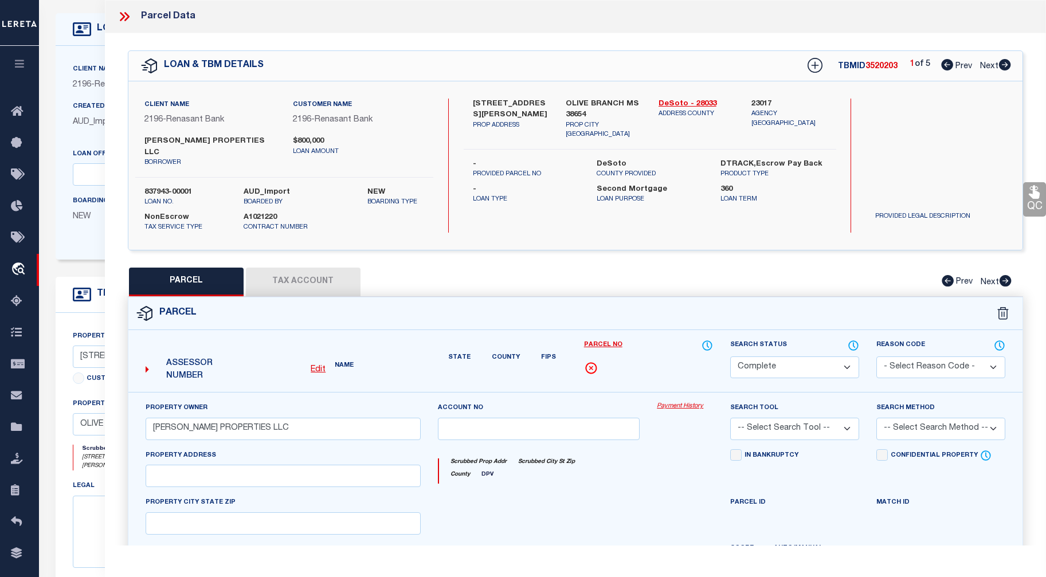
checkbox input "false"
type input "OLIVE BRANCH, MS 38654"
type textarea "CHATEAU RIDGE SD LOT 229"
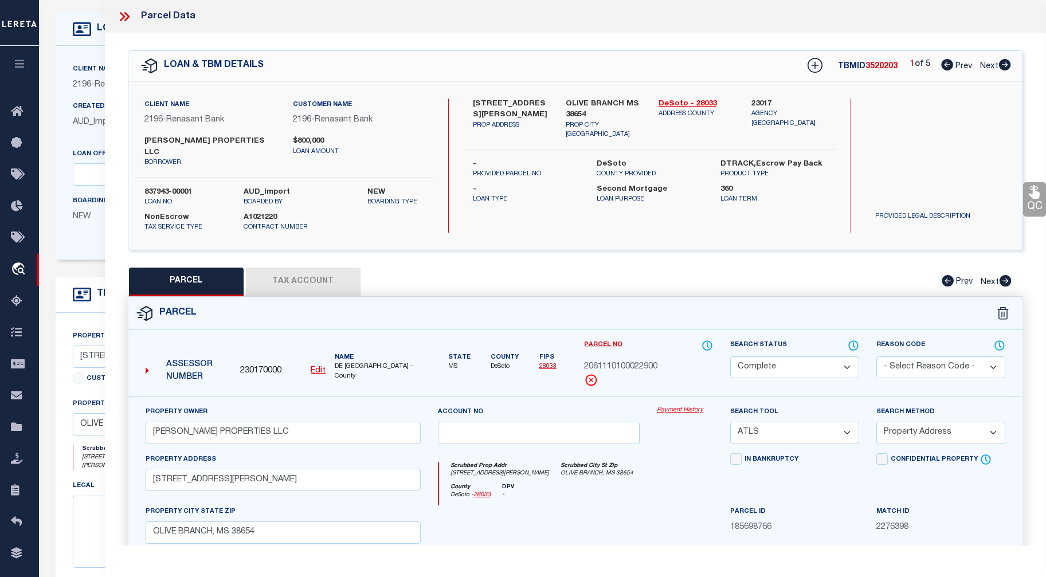
click at [126, 12] on icon at bounding box center [124, 16] width 15 height 15
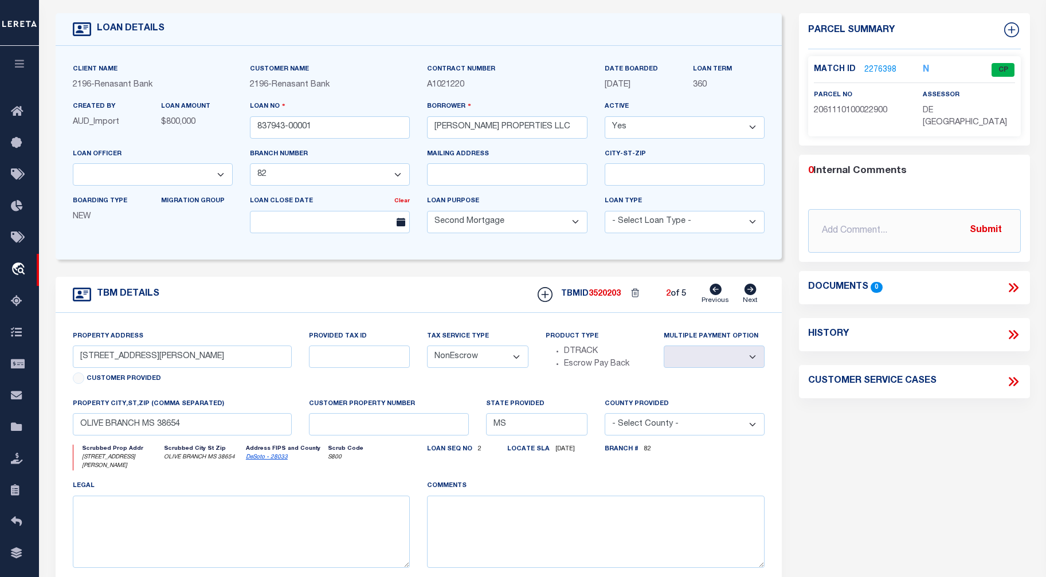
scroll to position [0, 0]
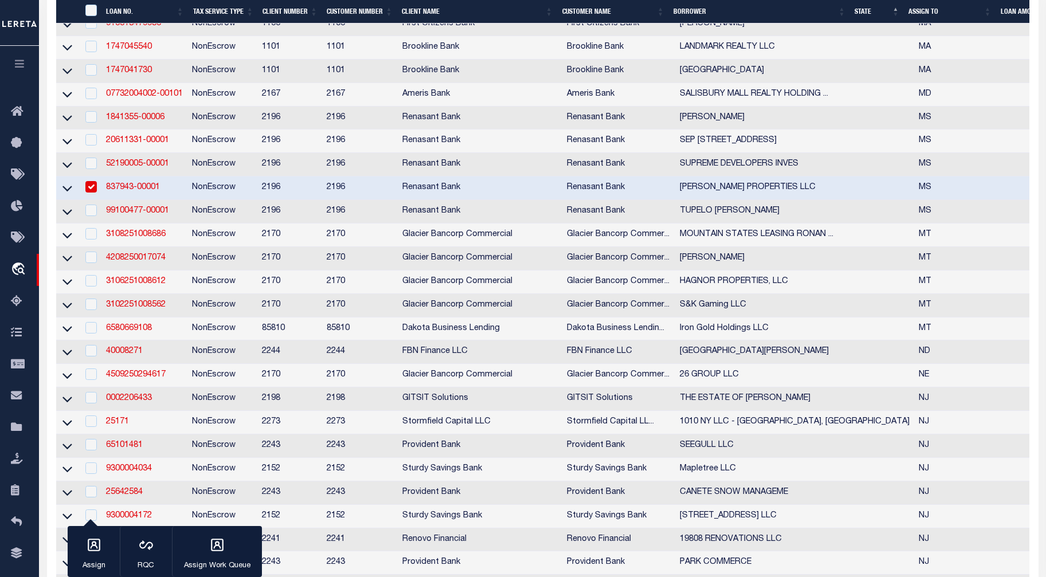
scroll to position [1135, 0]
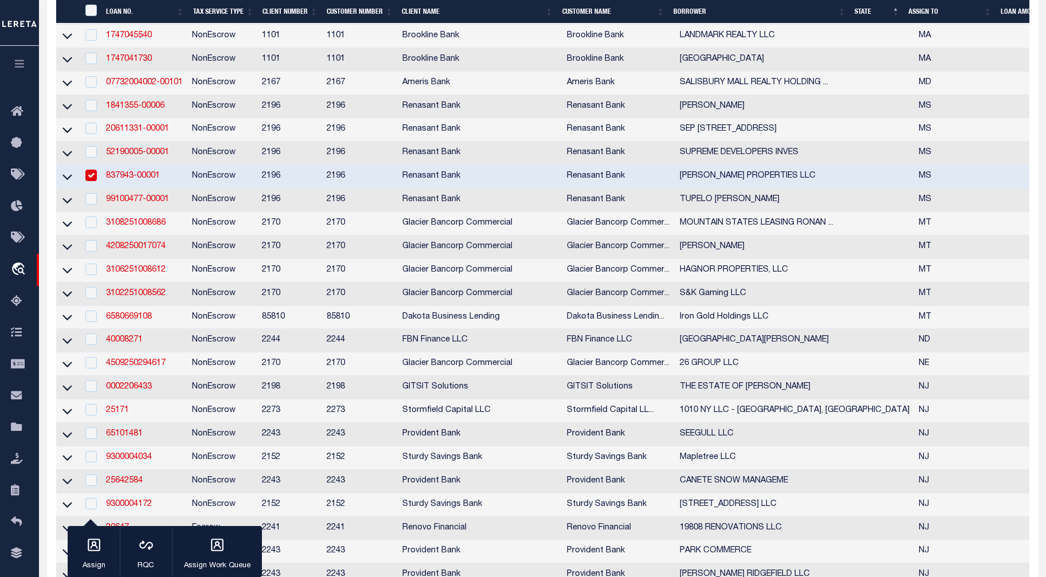
click at [93, 181] on input "checkbox" at bounding box center [90, 175] width 11 height 11
checkbox input "false"
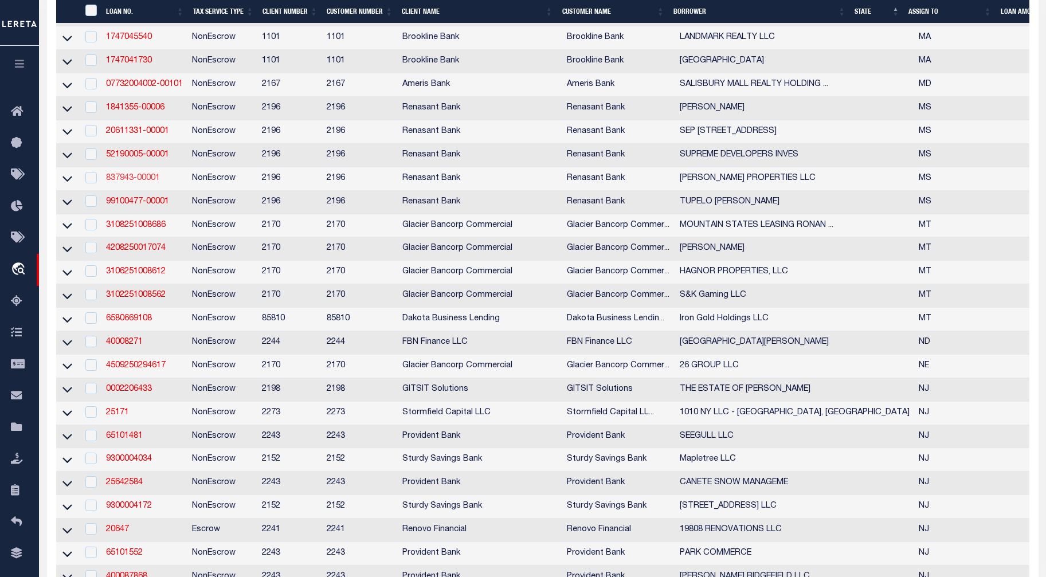
click at [130, 182] on link "837943-00001" at bounding box center [133, 178] width 54 height 8
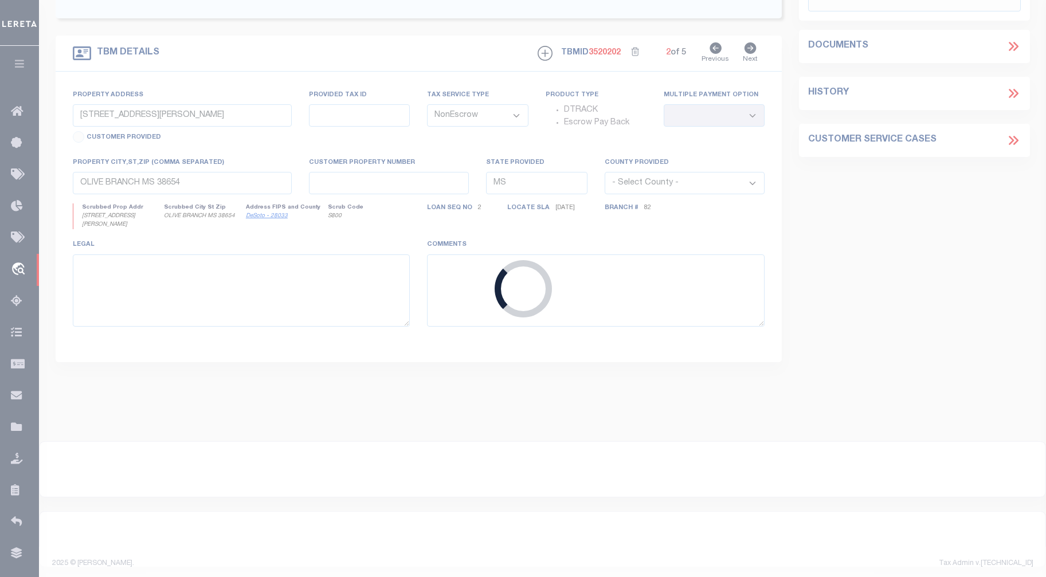
select select "16644"
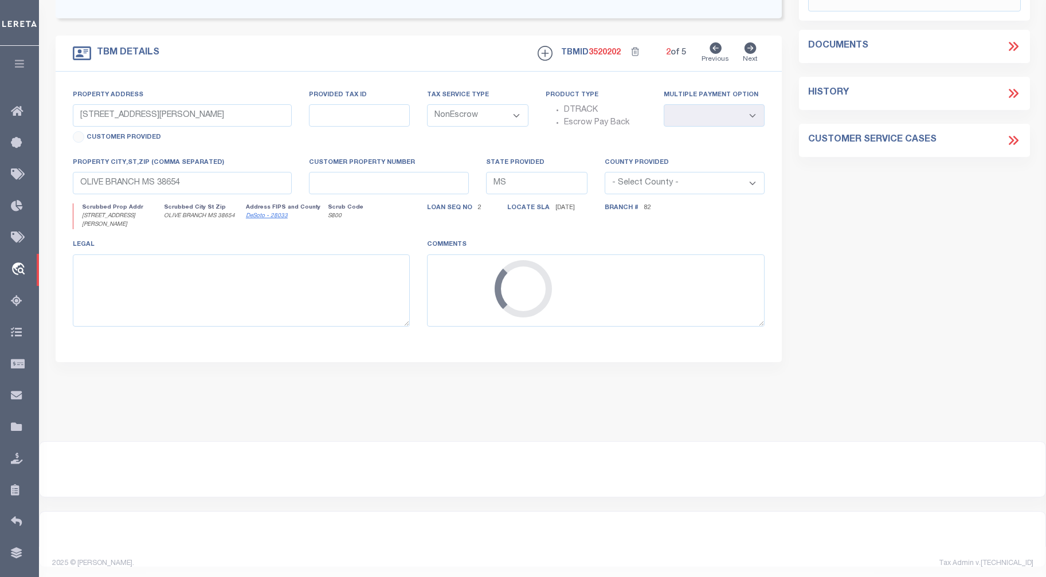
type input "3730 CARROLL DRIVE"
select select
type input "HORN LAKE MS 38637"
select select
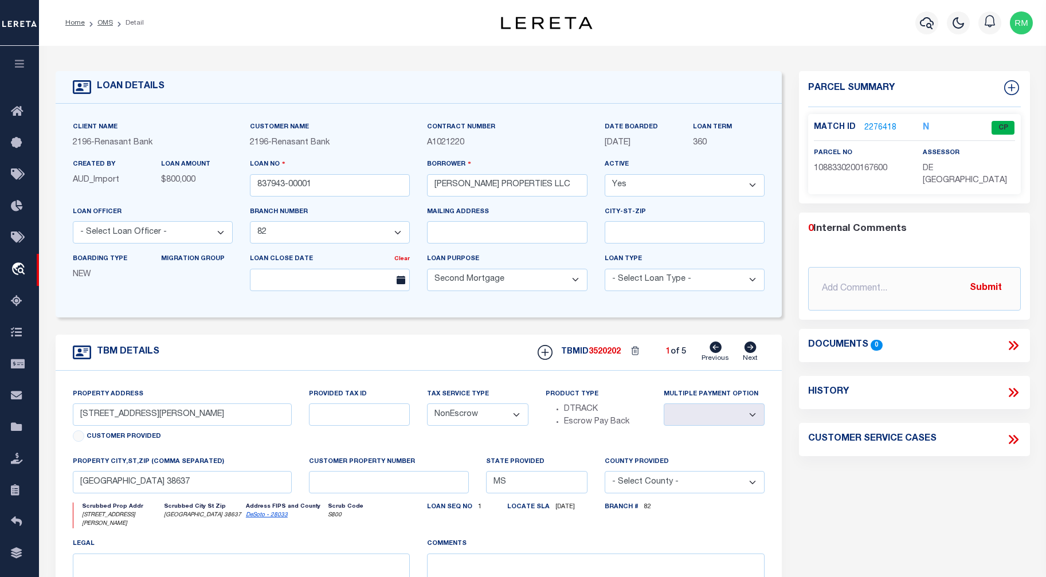
click at [552, 541] on div "comments" at bounding box center [596, 582] width 338 height 88
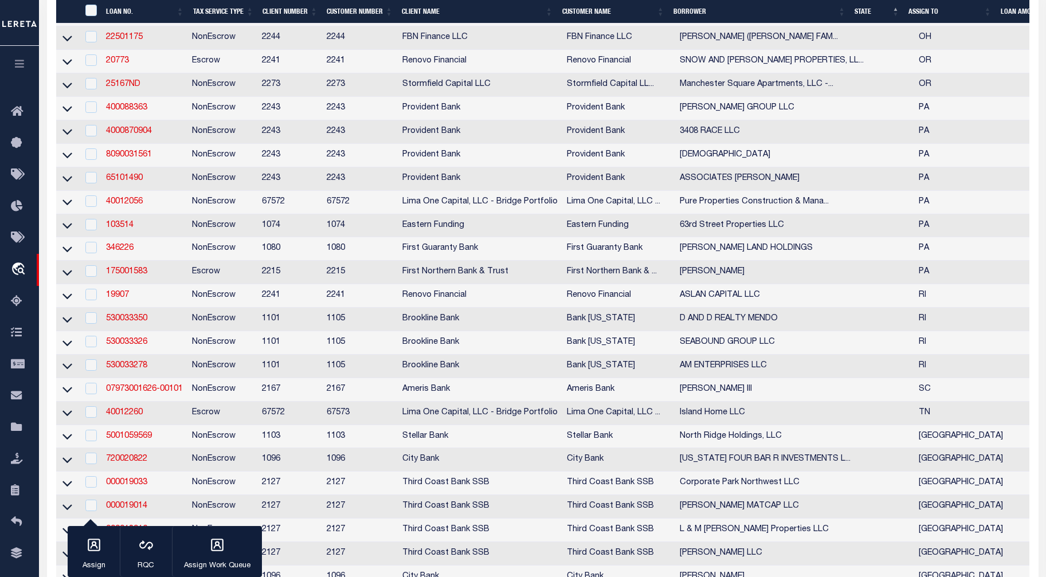
scroll to position [2090, 0]
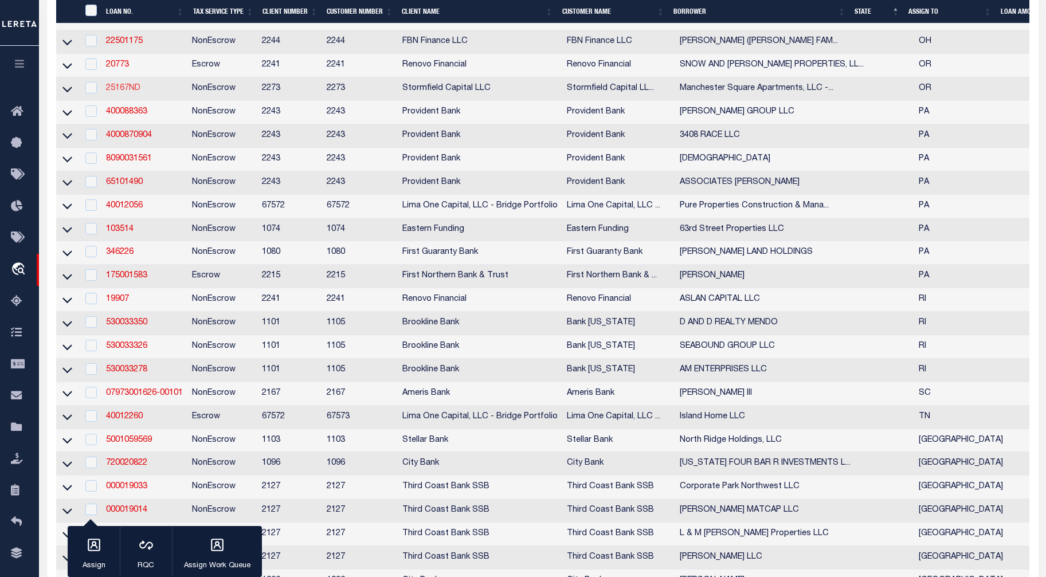
click at [132, 92] on link "25167ND" at bounding box center [123, 88] width 34 height 8
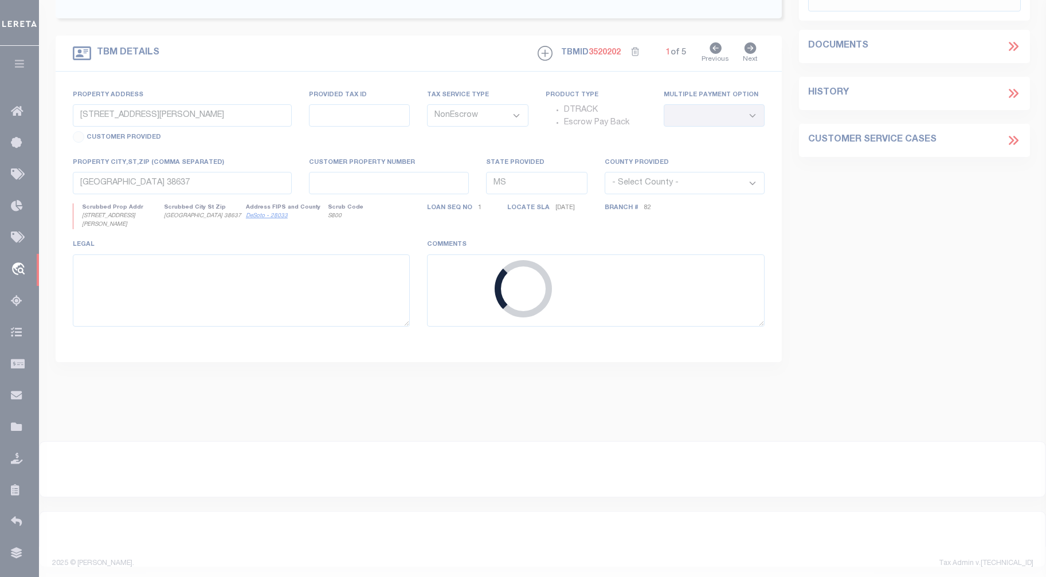
type input "25167ND"
type input "Manchester Square Apartments, LLC - Beaverton, OR"
select select
type input "25030 SW Parkway Ave, Suite 110"
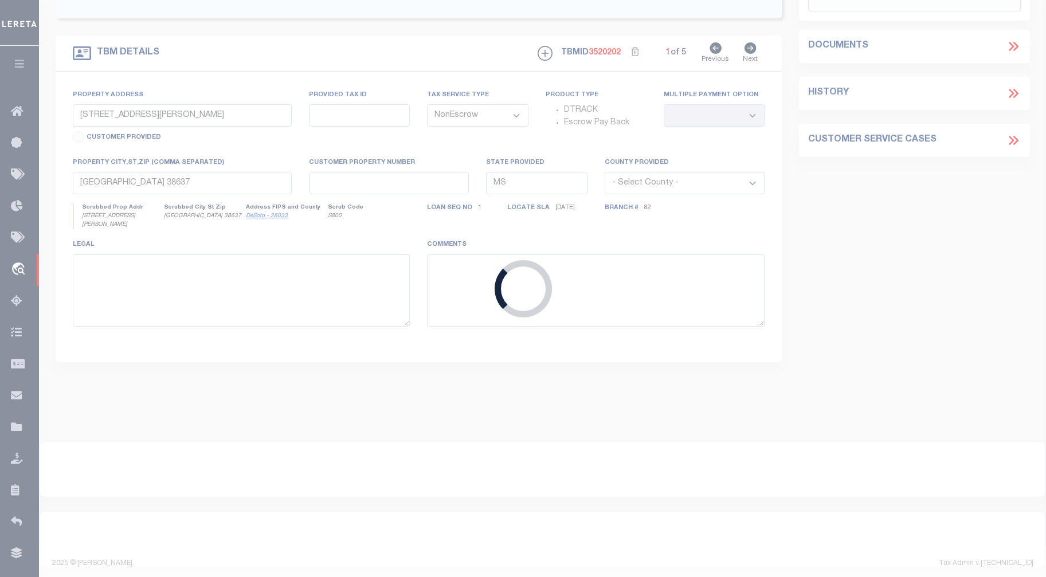
type input "Wilsonville OR 97070"
select select "400"
type input "8610 SW Scoffins St"
type input "2S102AD03350"
type input "Portland OR 97223"
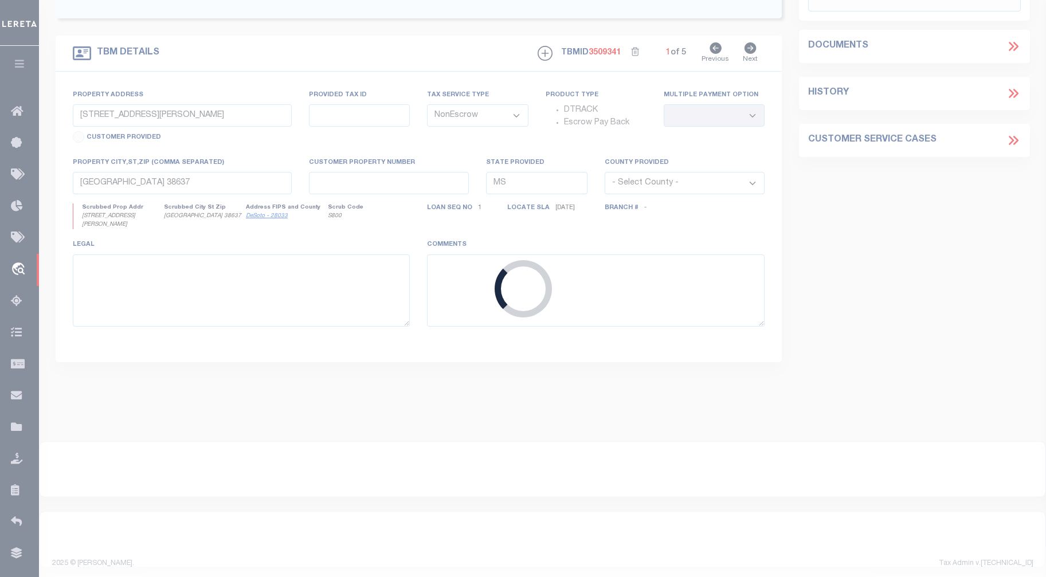
type input "OR"
select select
select select "84864"
select select "1"
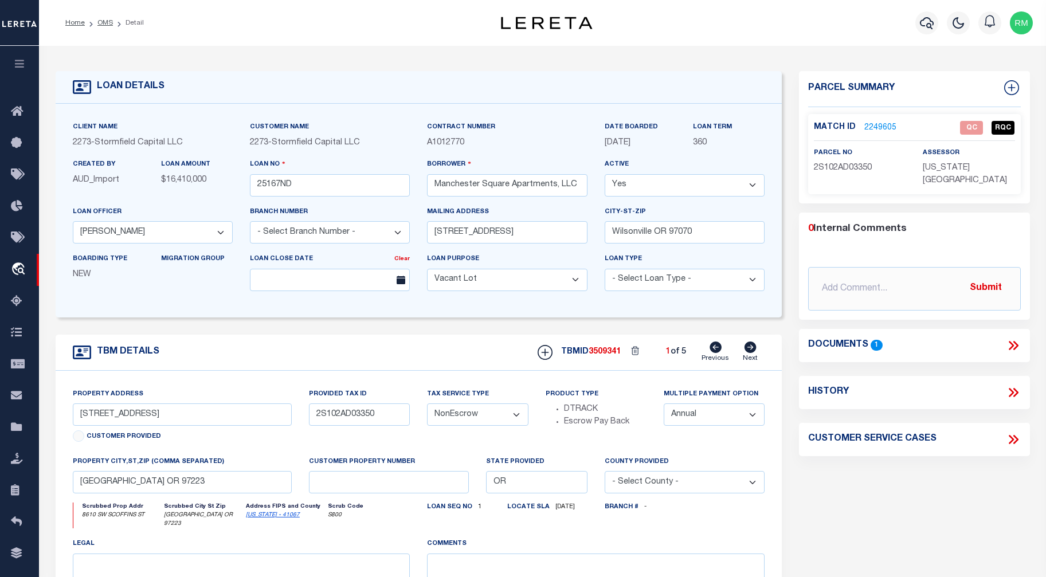
click at [858, 339] on icon at bounding box center [1013, 345] width 15 height 15
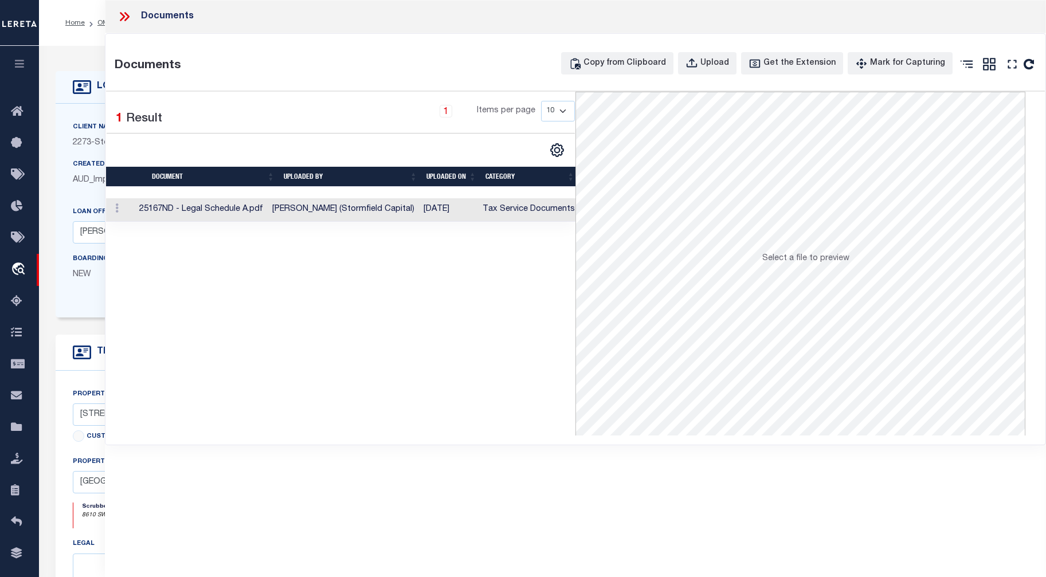
click at [169, 214] on td "25167ND - Legal Schedule A.pdf" at bounding box center [201, 210] width 133 height 24
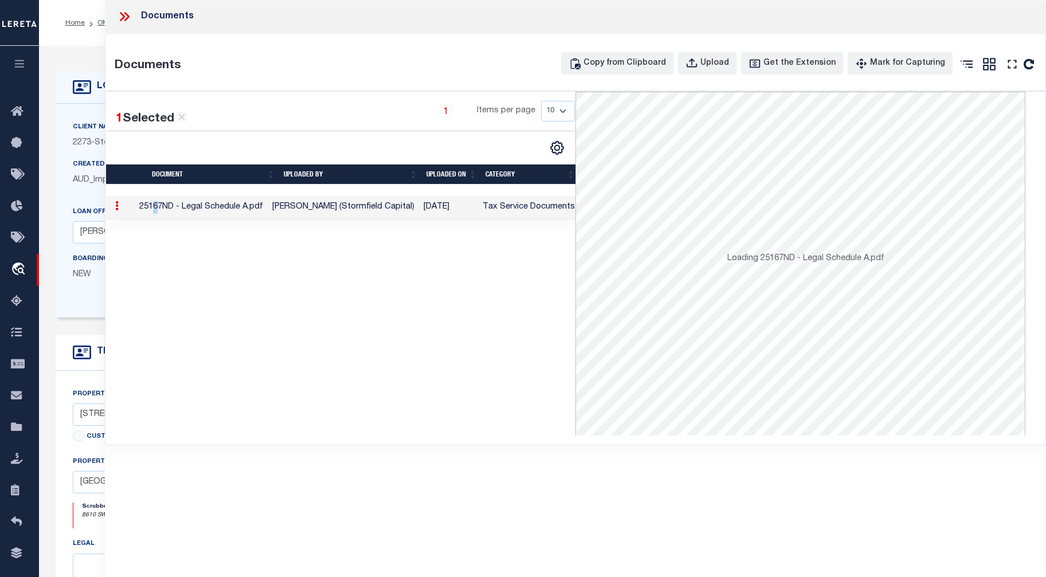
click at [169, 214] on td "25167ND - Legal Schedule A.pdf" at bounding box center [201, 208] width 133 height 24
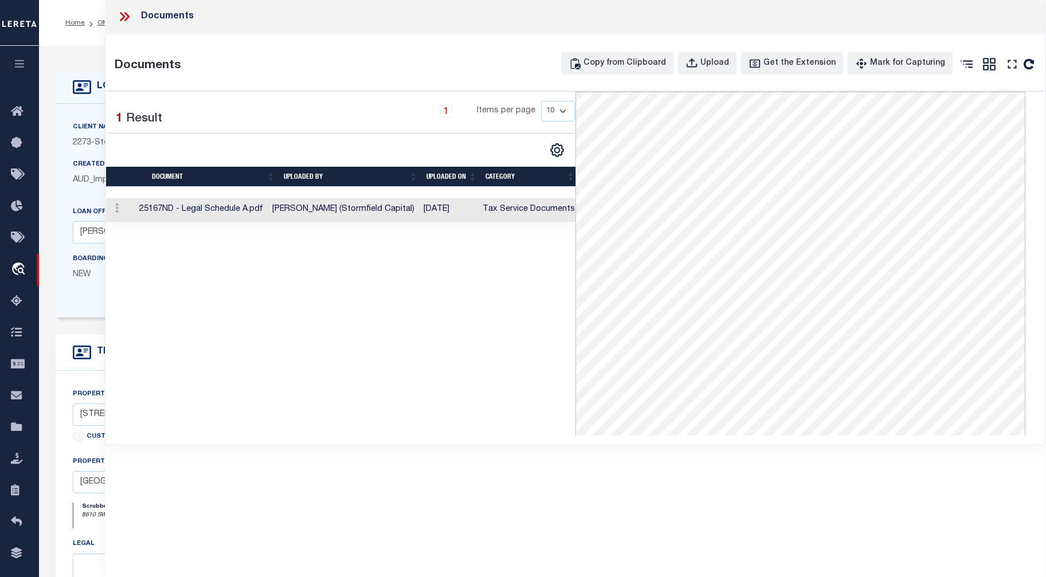
drag, startPoint x: 772, startPoint y: 88, endPoint x: 494, endPoint y: 334, distance: 371.2
click at [494, 339] on div "1 Selected 1 Result 1 Items per page 10 25 50 100" at bounding box center [341, 264] width 470 height 344
